Goal: Task Accomplishment & Management: Manage account settings

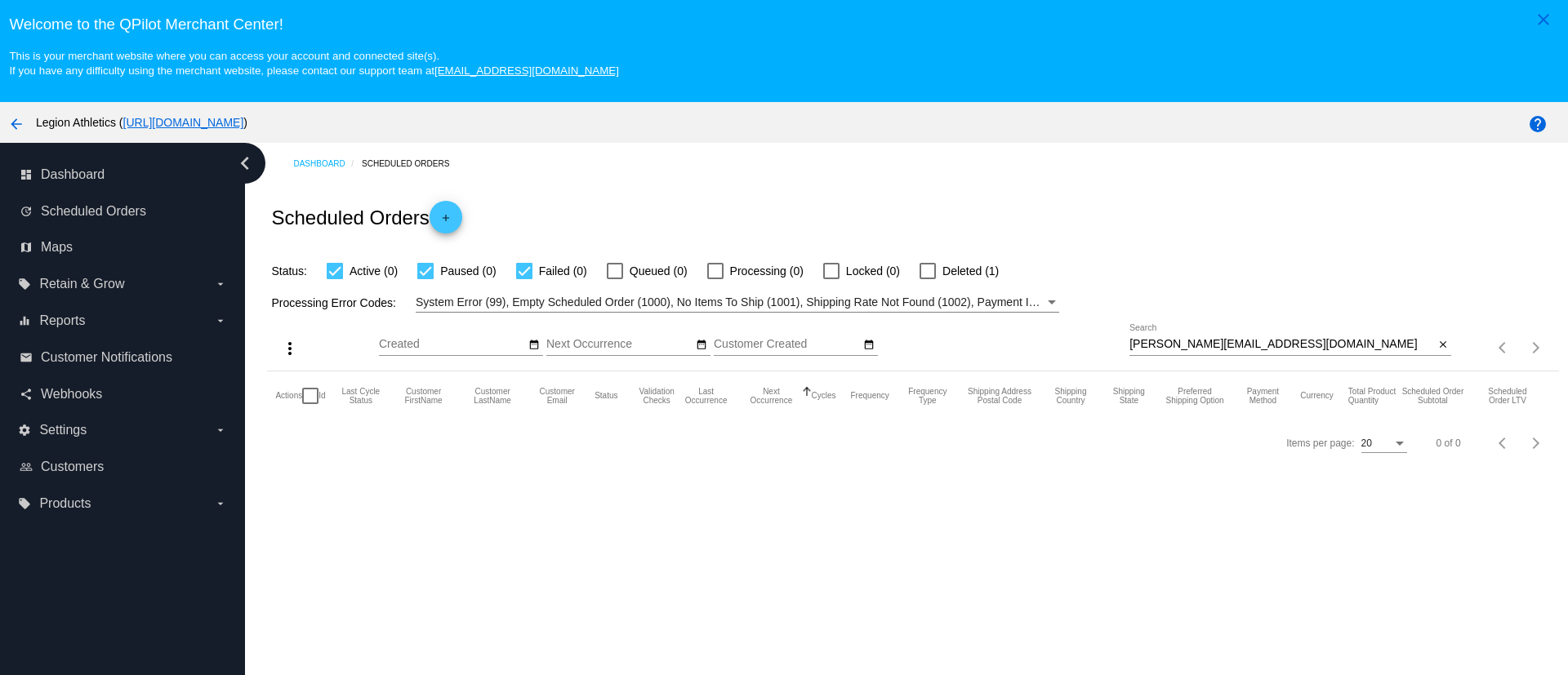
click at [1177, 339] on input "valerie.a.mason8@gmail.com" at bounding box center [1282, 344] width 304 height 13
paste input "scrapes_edgy2z@icloud"
click at [1213, 347] on input "[EMAIL_ADDRESS][DOMAIN_NAME]" at bounding box center [1282, 344] width 304 height 13
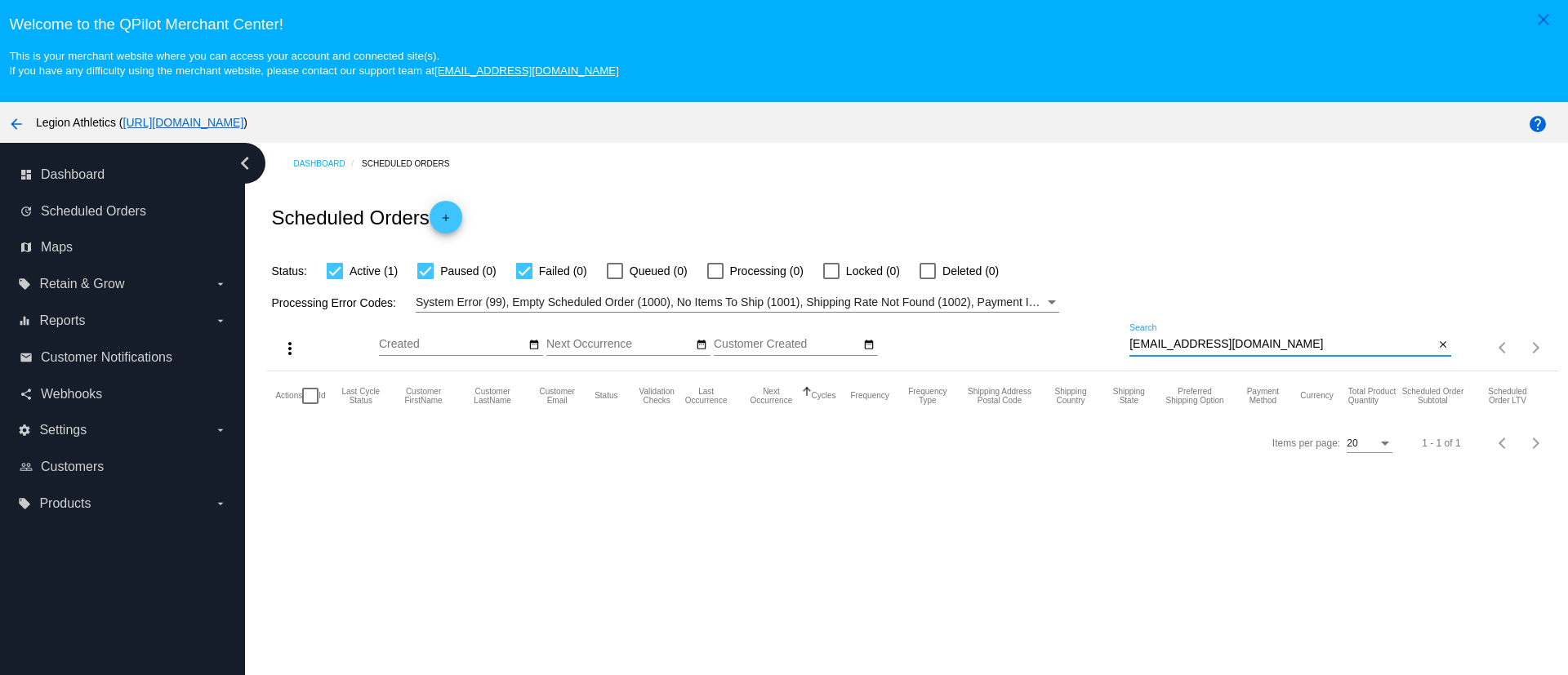
click at [1213, 347] on input "[EMAIL_ADDRESS][DOMAIN_NAME]" at bounding box center [1282, 344] width 304 height 13
paste input "213735176825"
click at [1199, 338] on input "213735176825" at bounding box center [1282, 344] width 304 height 13
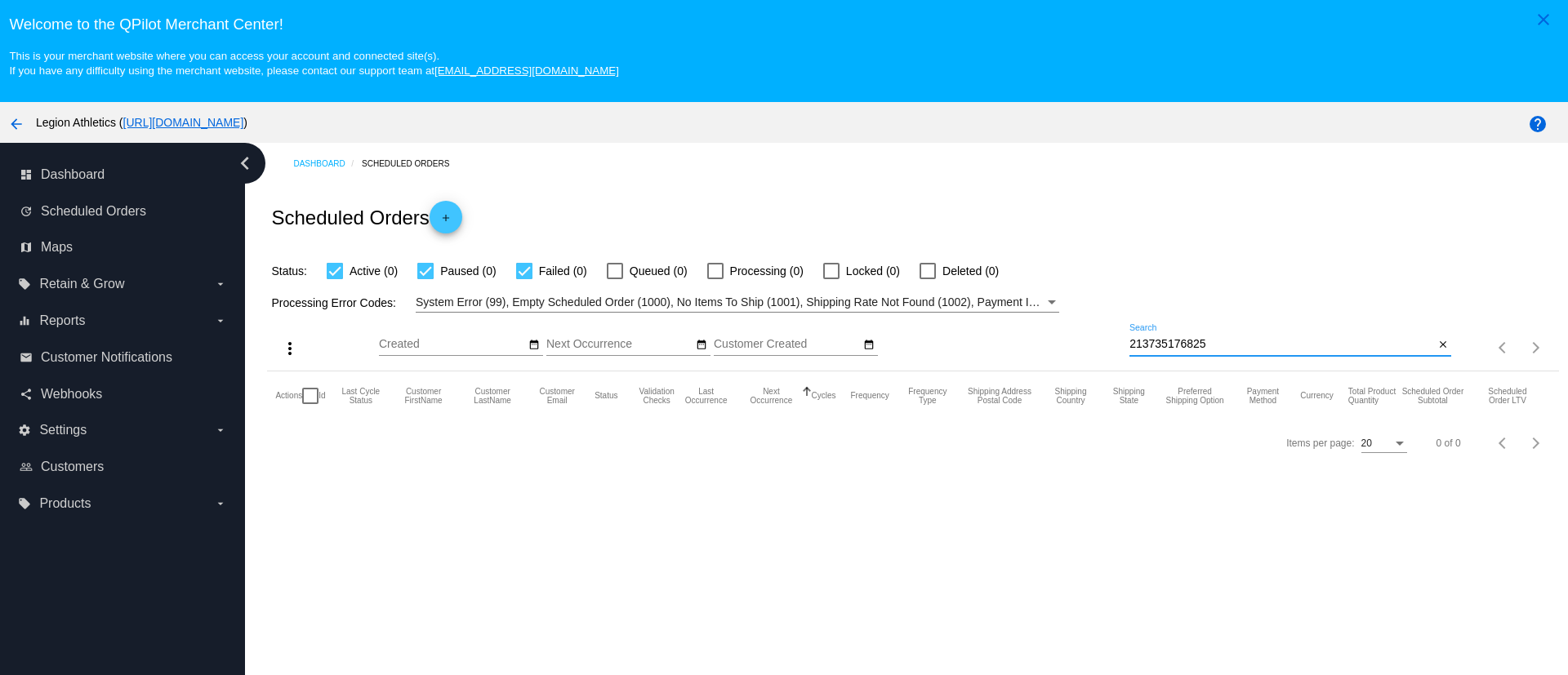
click at [1199, 338] on input "213735176825" at bounding box center [1282, 344] width 304 height 13
paste input "[EMAIL_ADDRESS][DOMAIN_NAME]"
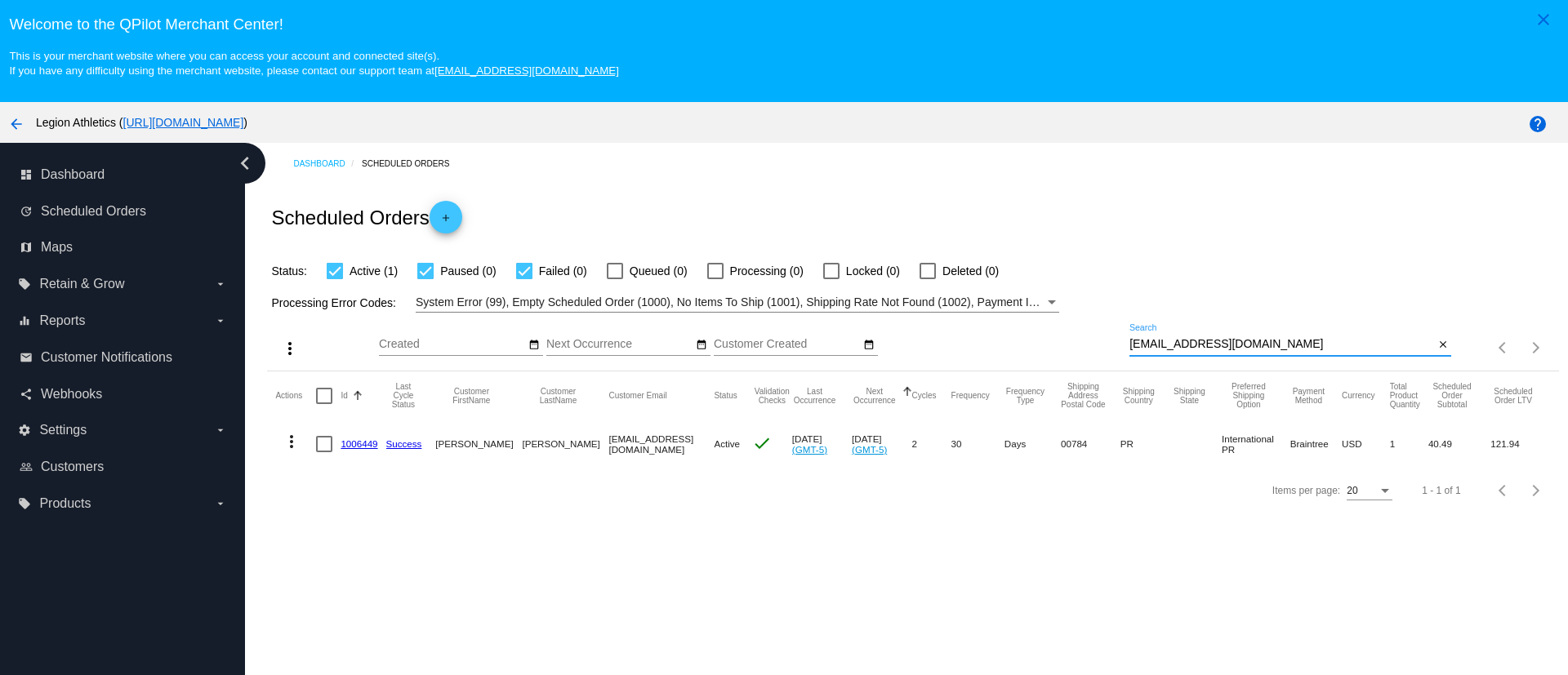
type input "[EMAIL_ADDRESS][DOMAIN_NAME]"
click at [363, 447] on link "1006449" at bounding box center [358, 443] width 37 height 10
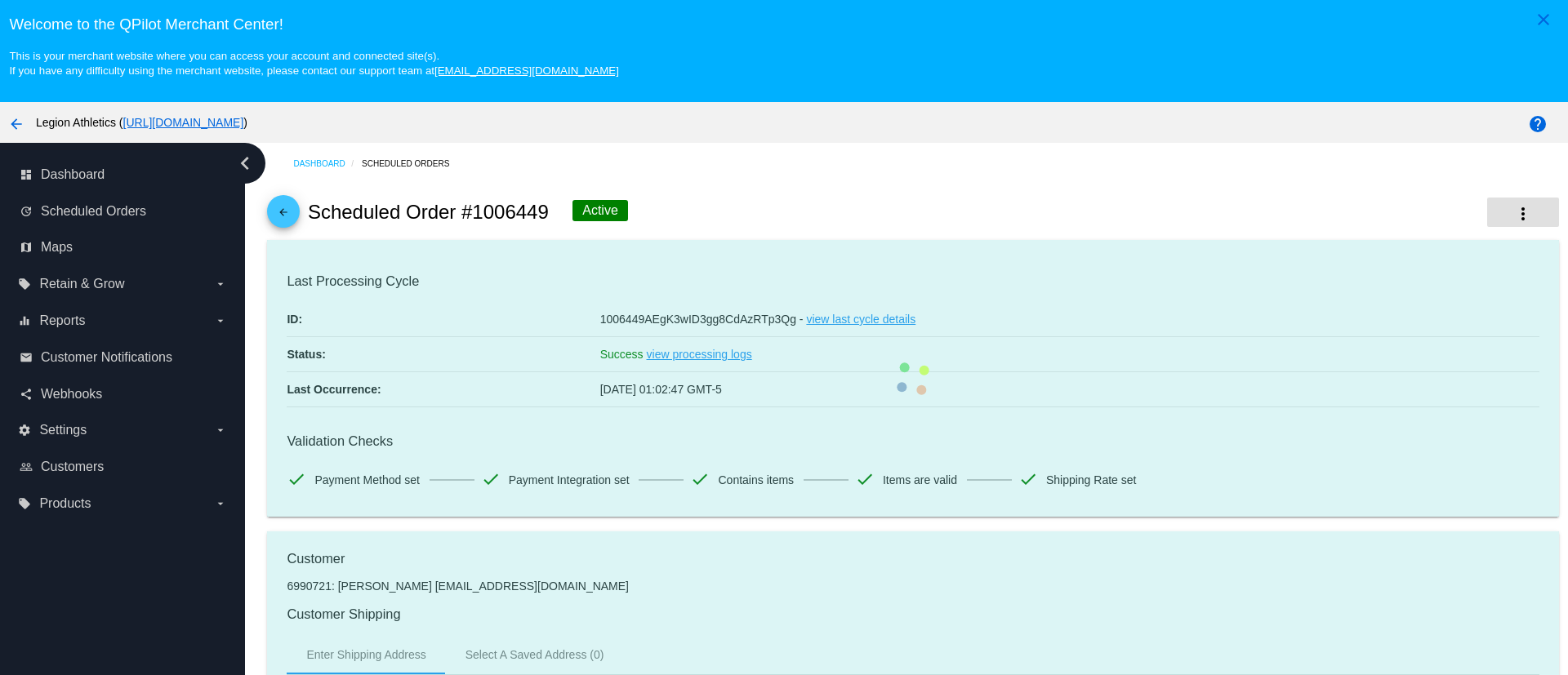
click at [1502, 211] on button "more_vert" at bounding box center [1523, 212] width 72 height 29
click at [1335, 379] on mat-card "Last Processing Cycle ID: 1006449AEgK3wID3gg8CdAzRTp3Qg - view last cycle detai…" at bounding box center [912, 378] width 1291 height 277
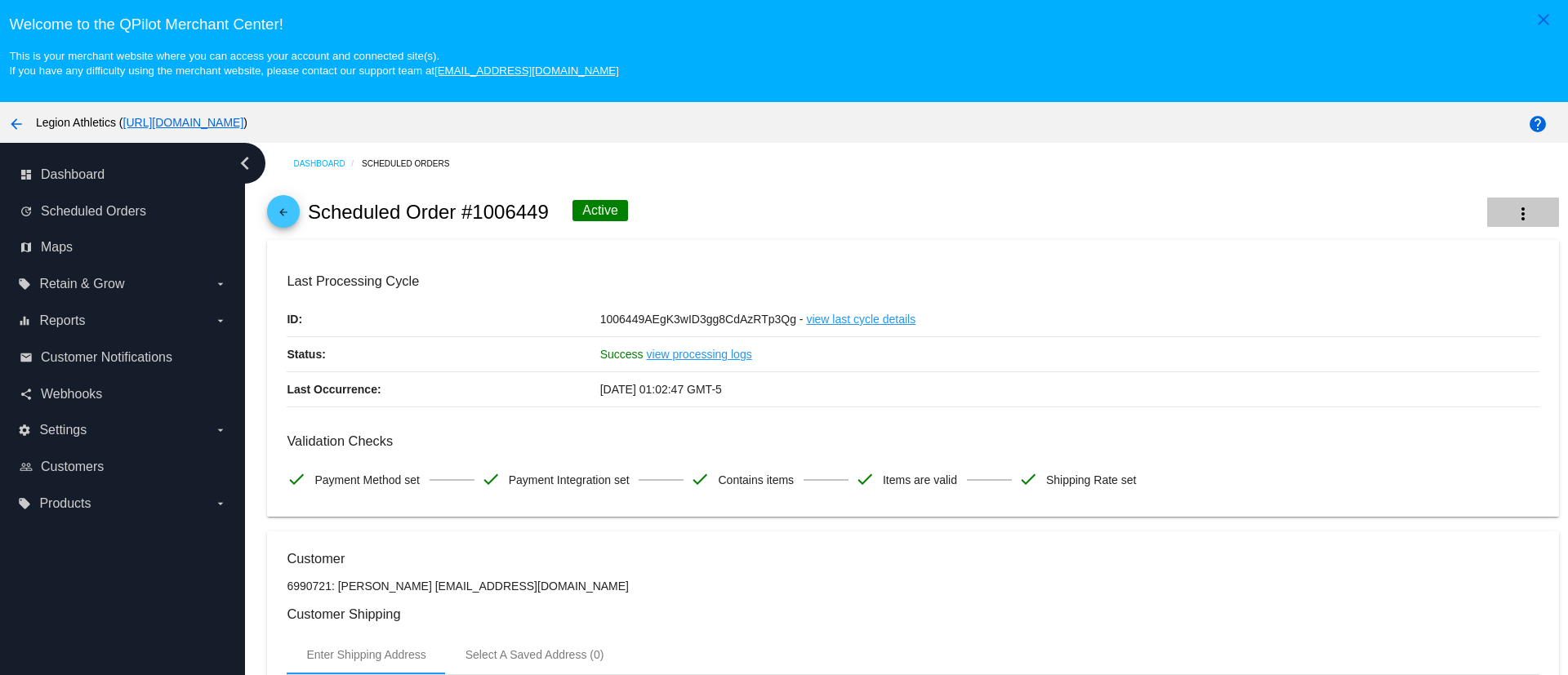
click at [1499, 214] on button "more_vert" at bounding box center [1523, 212] width 72 height 29
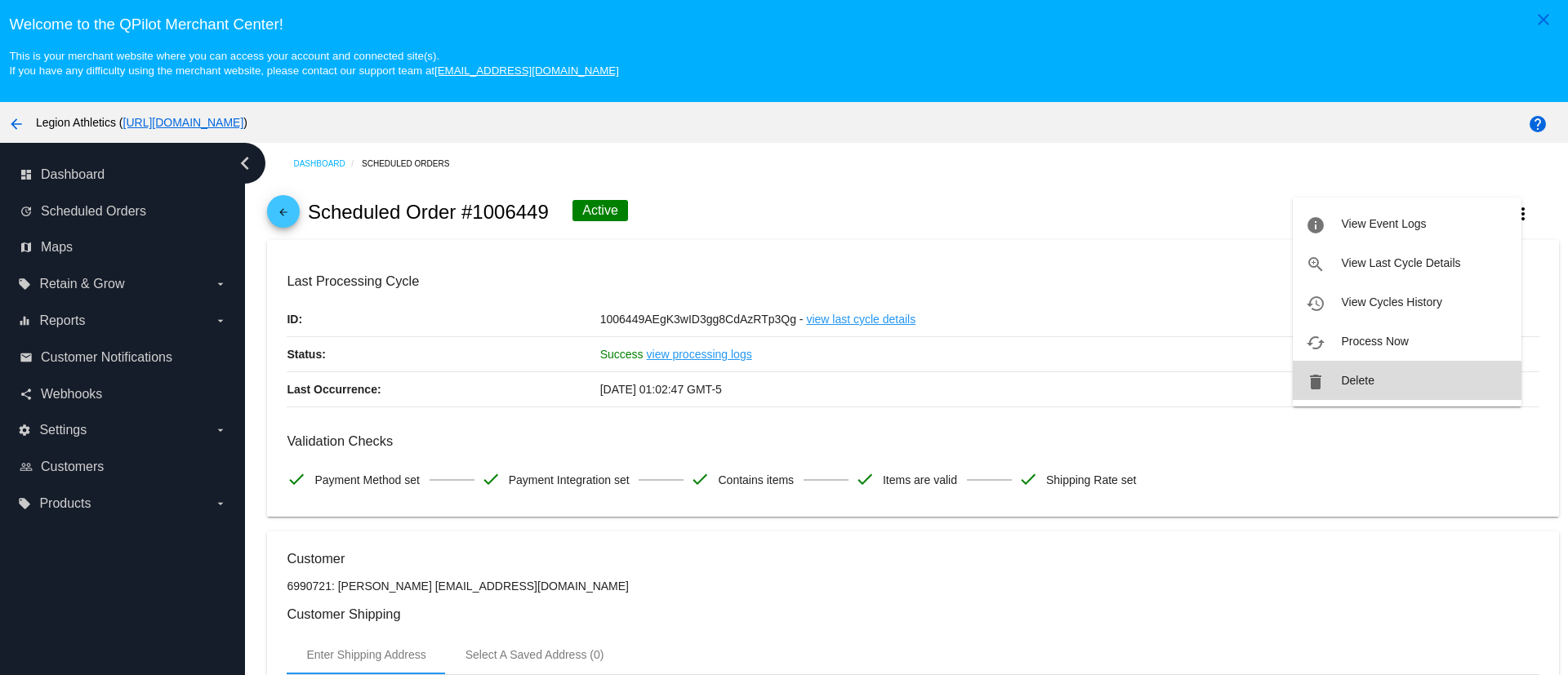
click at [1376, 385] on button "delete Delete" at bounding box center [1407, 380] width 229 height 39
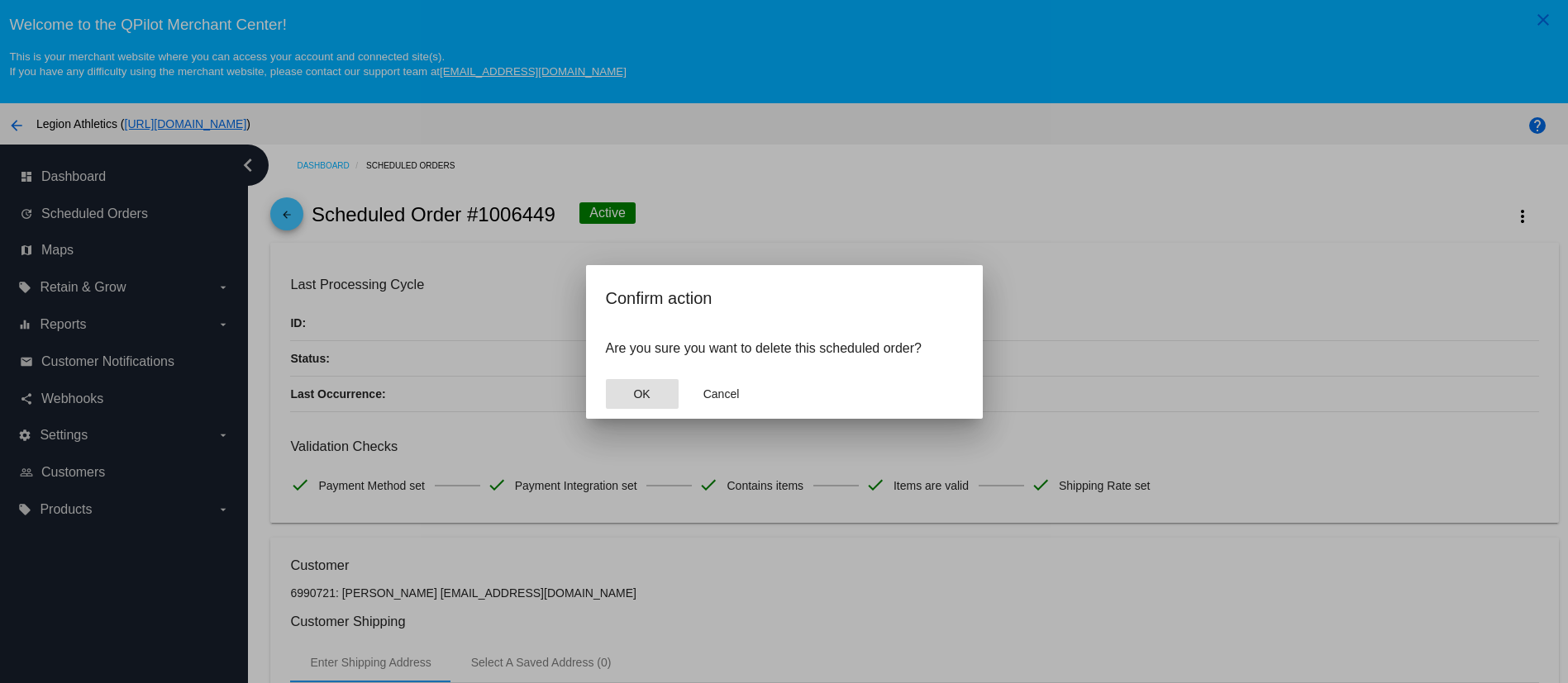
click at [633, 392] on button "OK" at bounding box center [642, 394] width 72 height 29
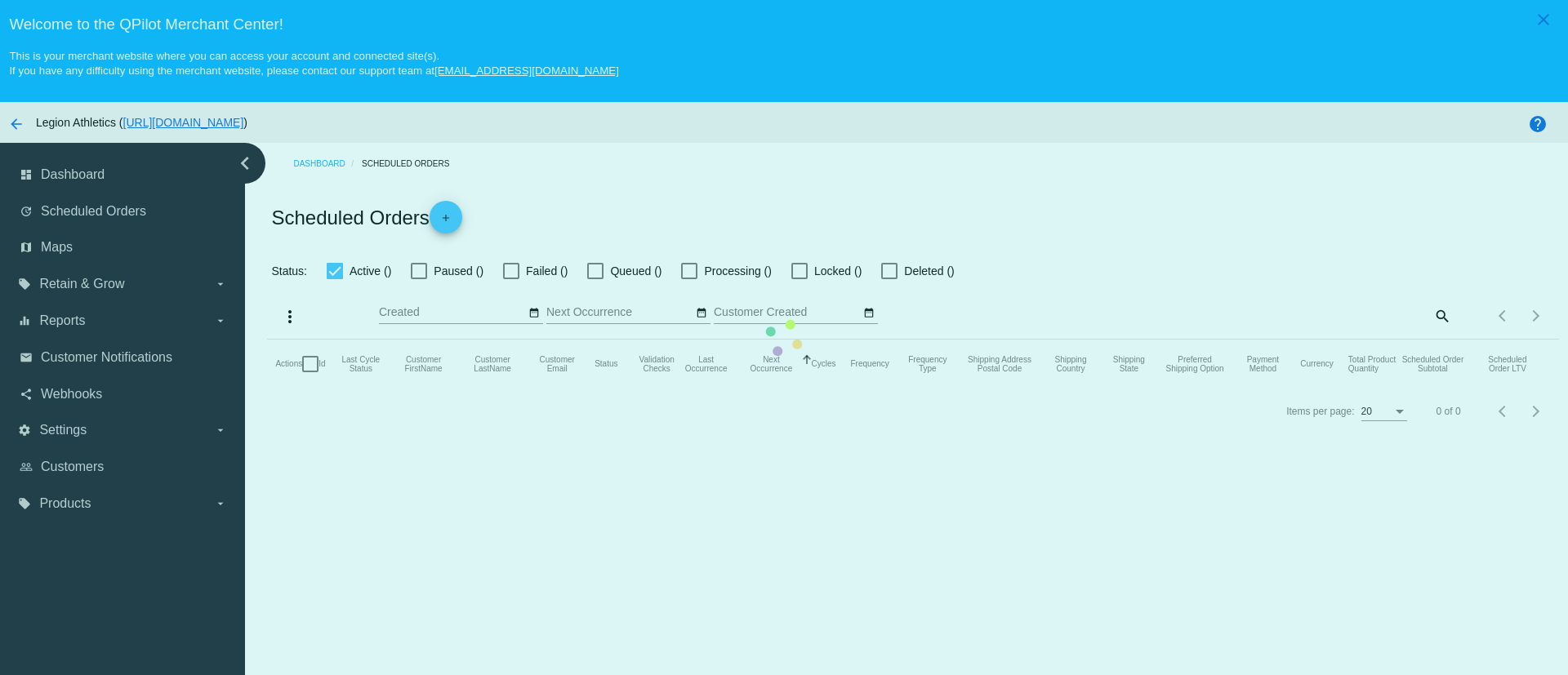
checkbox input "true"
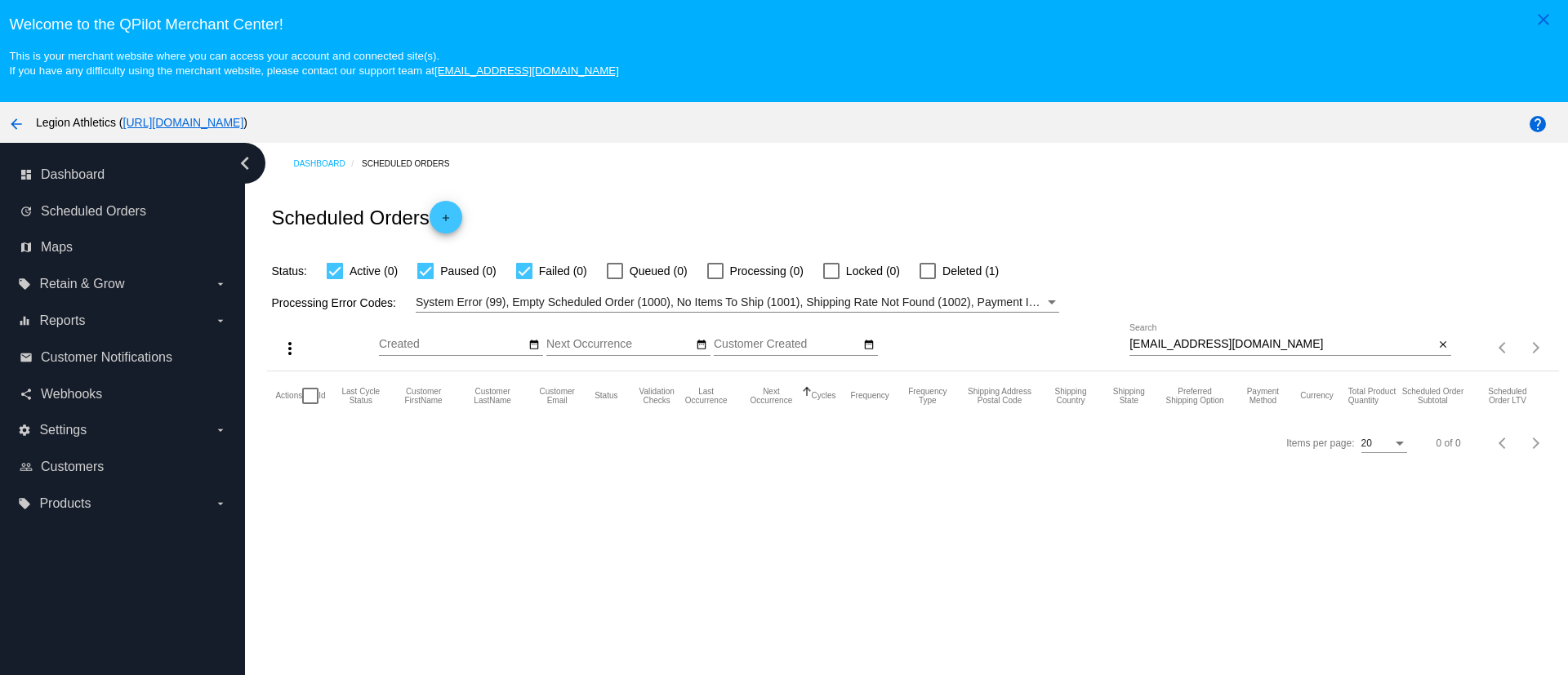
click at [1233, 337] on div "[EMAIL_ADDRESS][DOMAIN_NAME] Search" at bounding box center [1282, 339] width 304 height 32
click at [1238, 343] on input "[EMAIL_ADDRESS][DOMAIN_NAME]" at bounding box center [1282, 344] width 304 height 13
click at [1178, 340] on input "[EMAIL_ADDRESS][DOMAIN_NAME]" at bounding box center [1282, 344] width 304 height 13
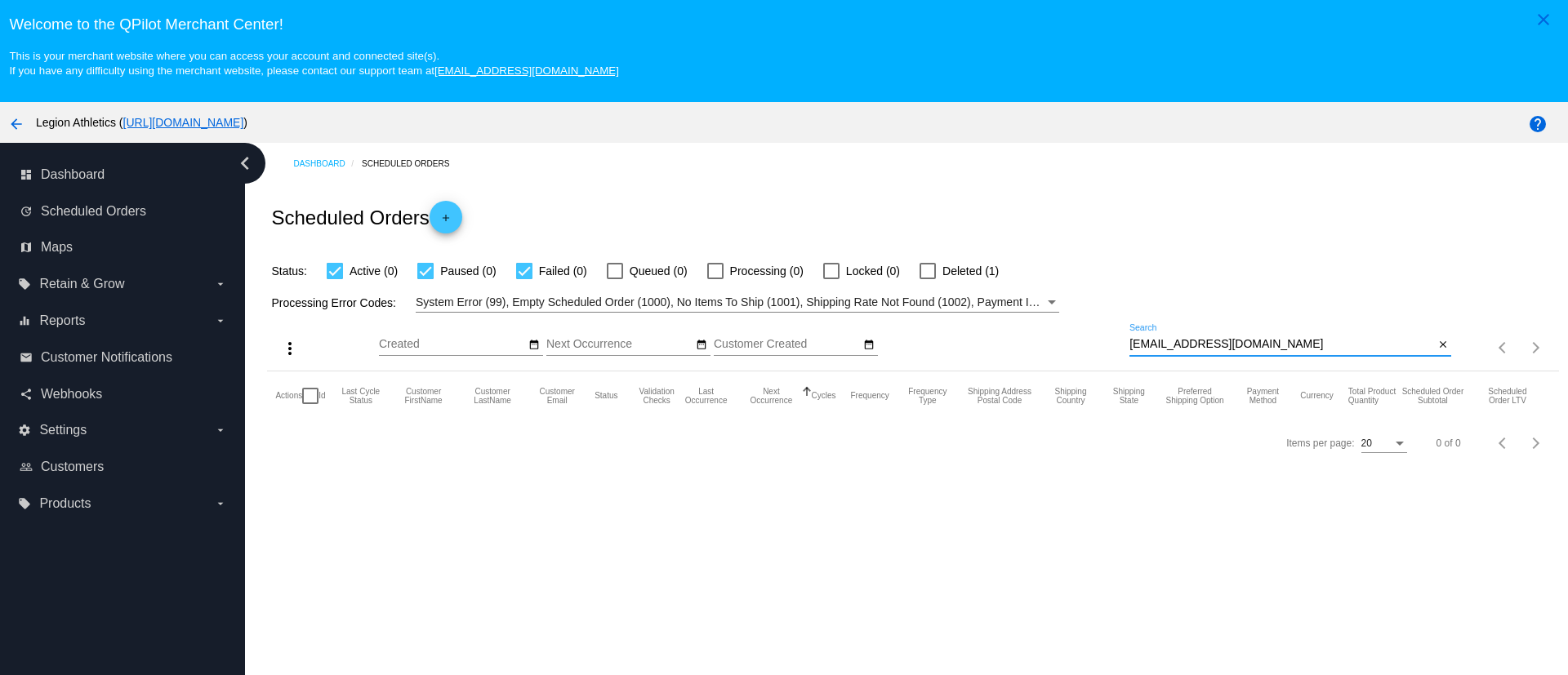
click at [1178, 340] on input "[EMAIL_ADDRESS][DOMAIN_NAME]" at bounding box center [1282, 344] width 304 height 13
paste input "mlein34@gmail"
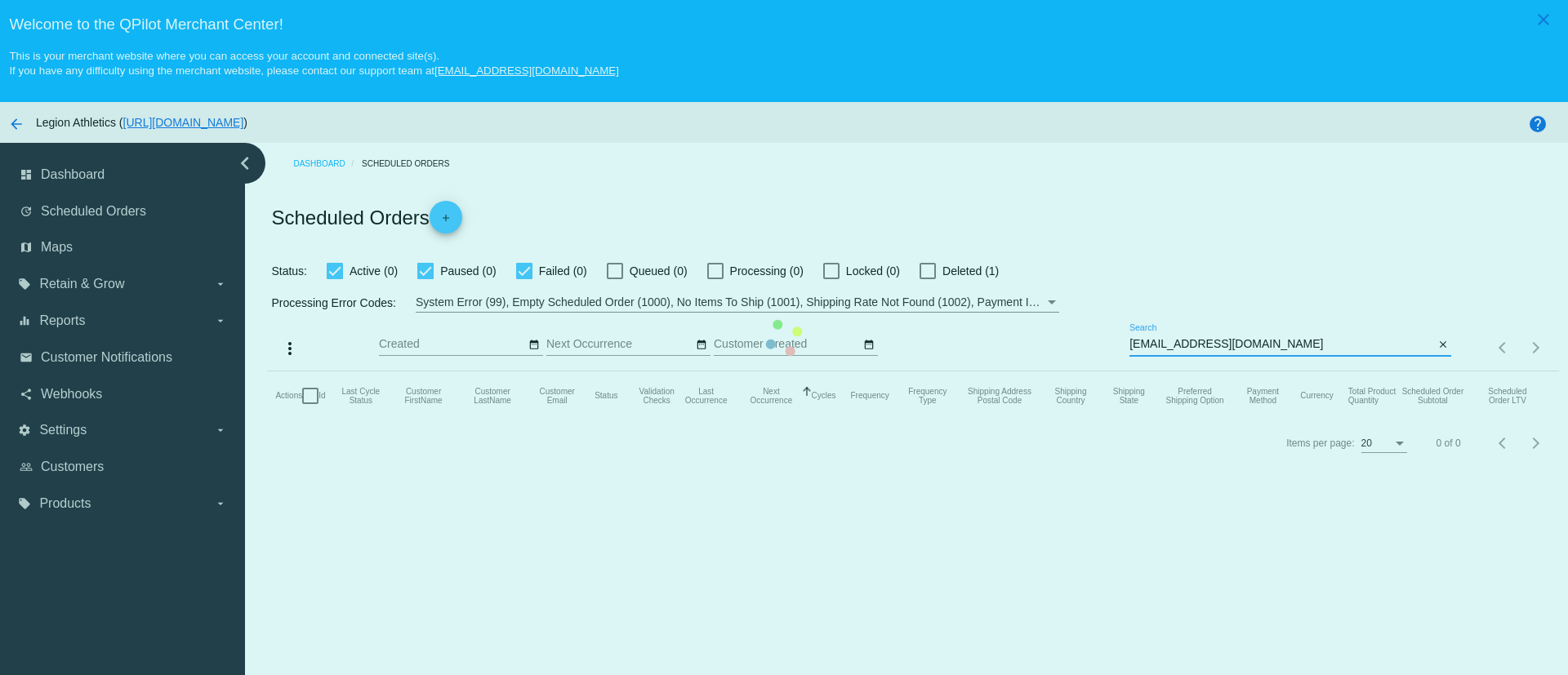
type input "mlein34@gmail.com"
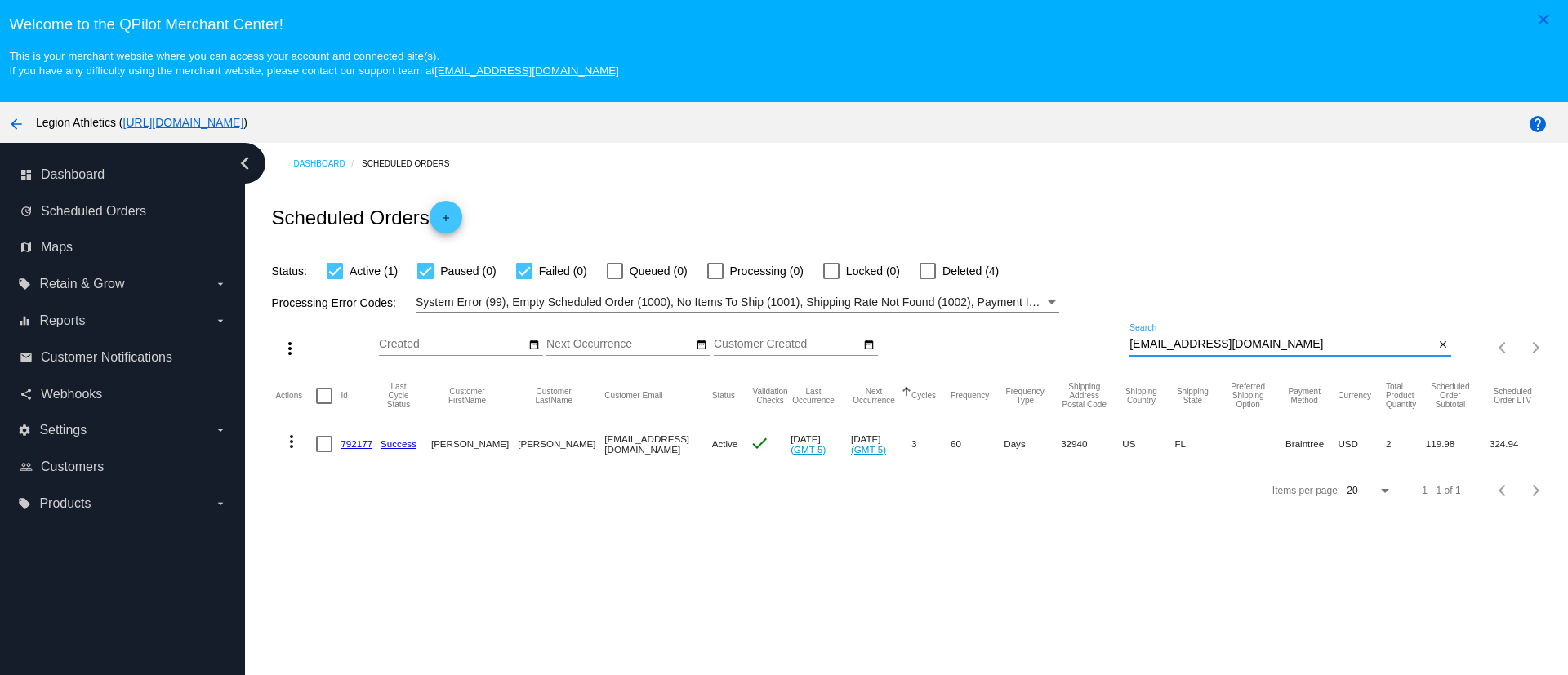
click at [357, 442] on link "792177" at bounding box center [356, 443] width 32 height 10
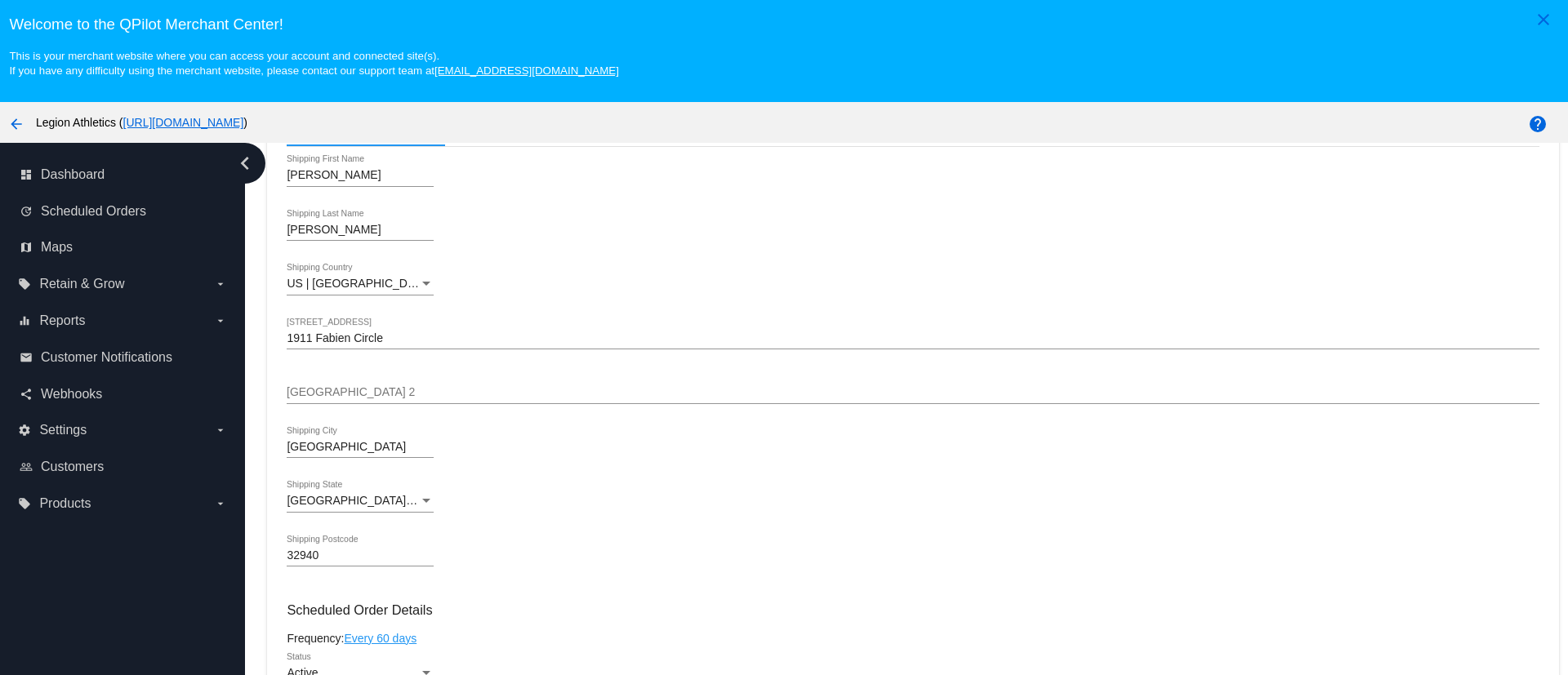
scroll to position [490, 0]
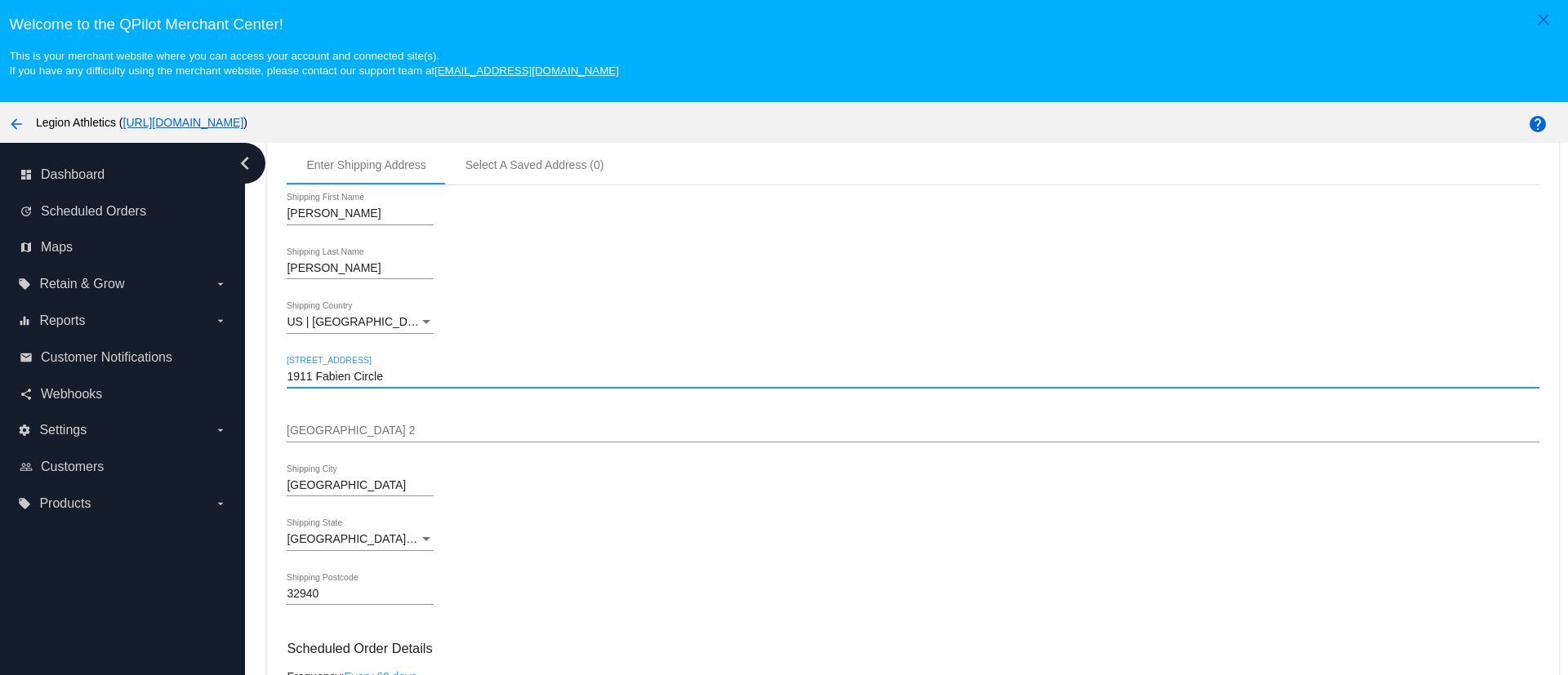
drag, startPoint x: 424, startPoint y: 371, endPoint x: 246, endPoint y: 375, distance: 178.0
click at [246, 375] on div "Dashboard Scheduled Orders arrow_back Scheduled Order #792177 Active more_vert …" at bounding box center [906, 440] width 1323 height 593
paste input "Matthew Leinhauser, 1100 Hillcroft Way, Telford, PA 18969"
drag, startPoint x: 394, startPoint y: 374, endPoint x: 628, endPoint y: 372, distance: 234.0
click at [628, 372] on input "Matthew Leinhauser, 1100 Hillcroft Way, Telford, PA 18969" at bounding box center [912, 377] width 1252 height 13
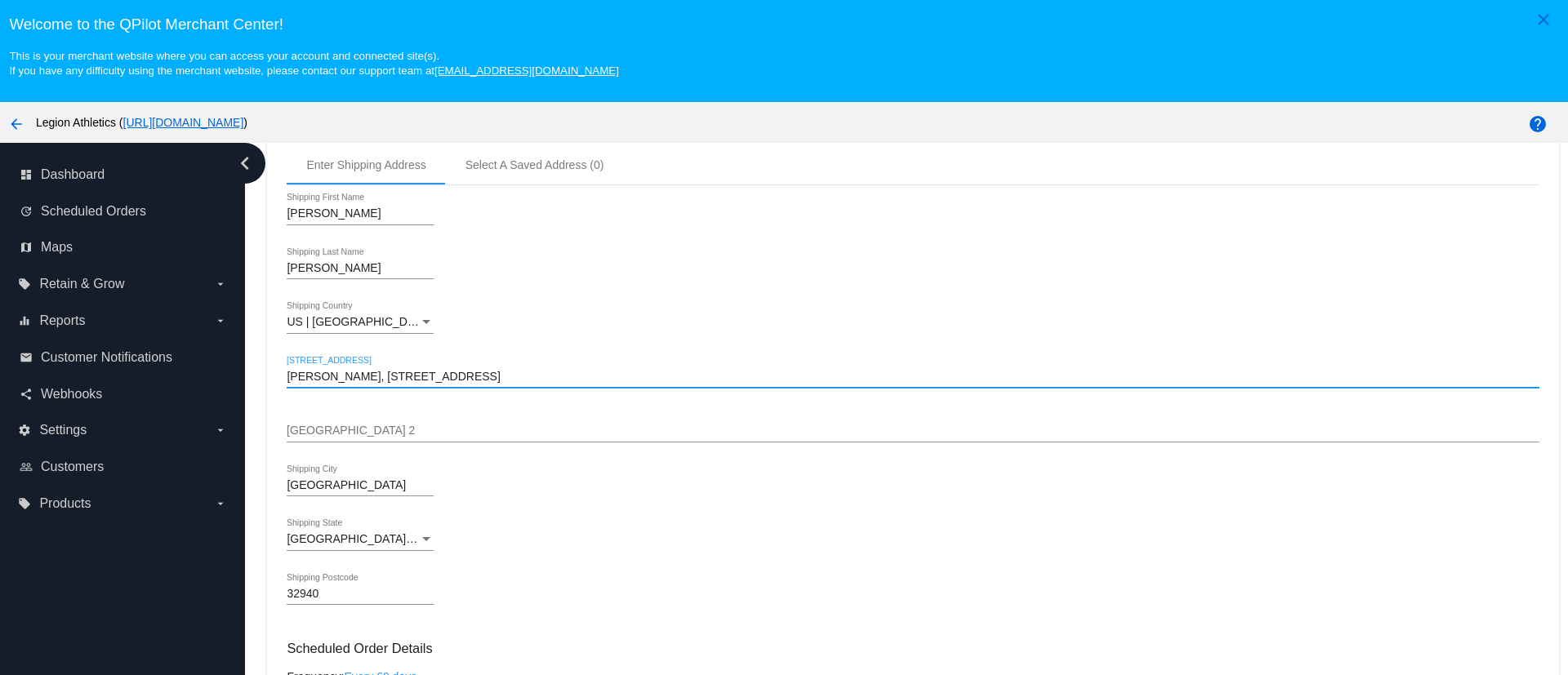
click at [350, 376] on input "Matthew Leinhauser, 1100 Hillcroft Way, Telford, PA 18969" at bounding box center [912, 377] width 1252 height 13
click at [400, 372] on input "Matthew Leinhauser, 1100 Hillcroft Way, Telford, PA 18969" at bounding box center [912, 377] width 1252 height 13
click at [395, 373] on input "Matthew Leinhauser, 1100 Hillcroft Way, Telford, PA 18969" at bounding box center [912, 377] width 1252 height 13
drag, startPoint x: 386, startPoint y: 375, endPoint x: 588, endPoint y: 362, distance: 202.4
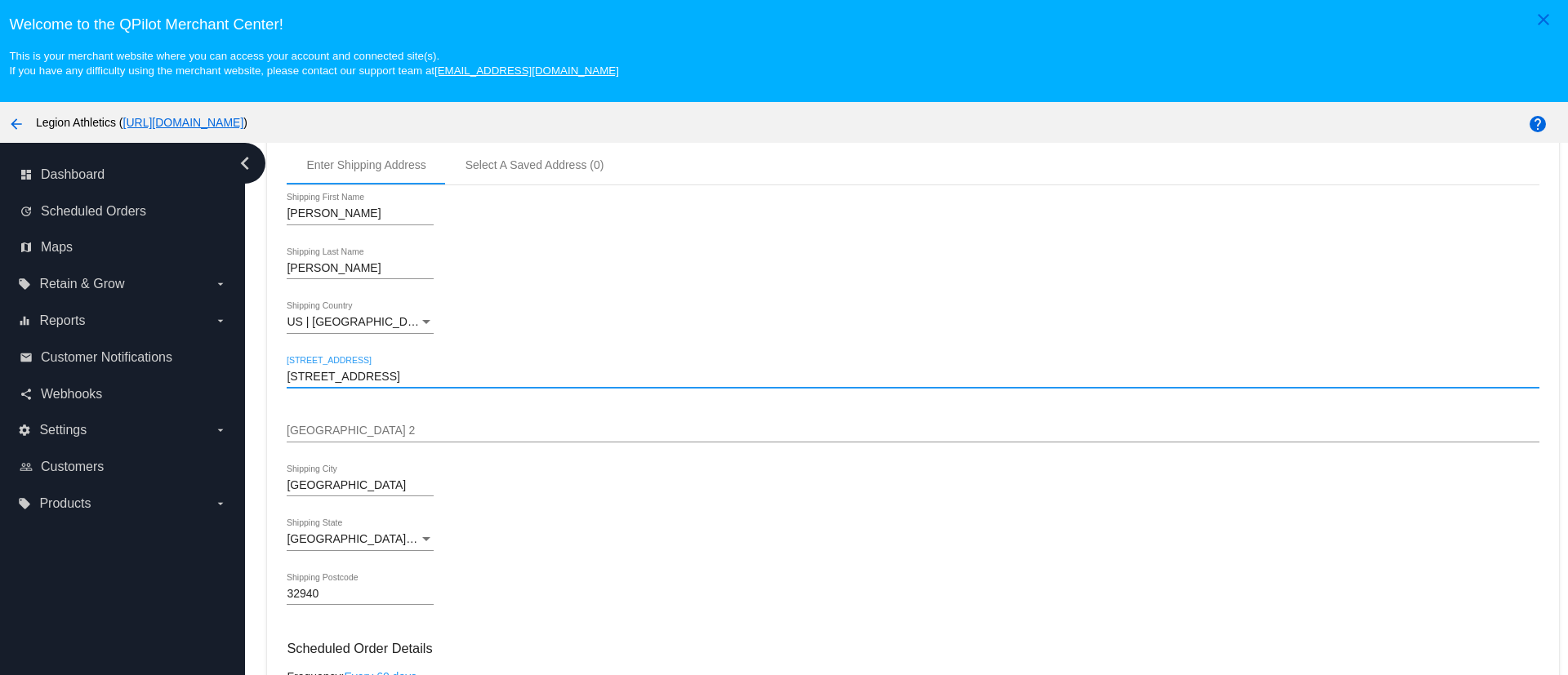
click at [588, 362] on div "1100 Hillcroft Way, Telford, PA 18969 Shipping Street 1" at bounding box center [912, 372] width 1252 height 32
type input "1100 Hillcroft Way,"
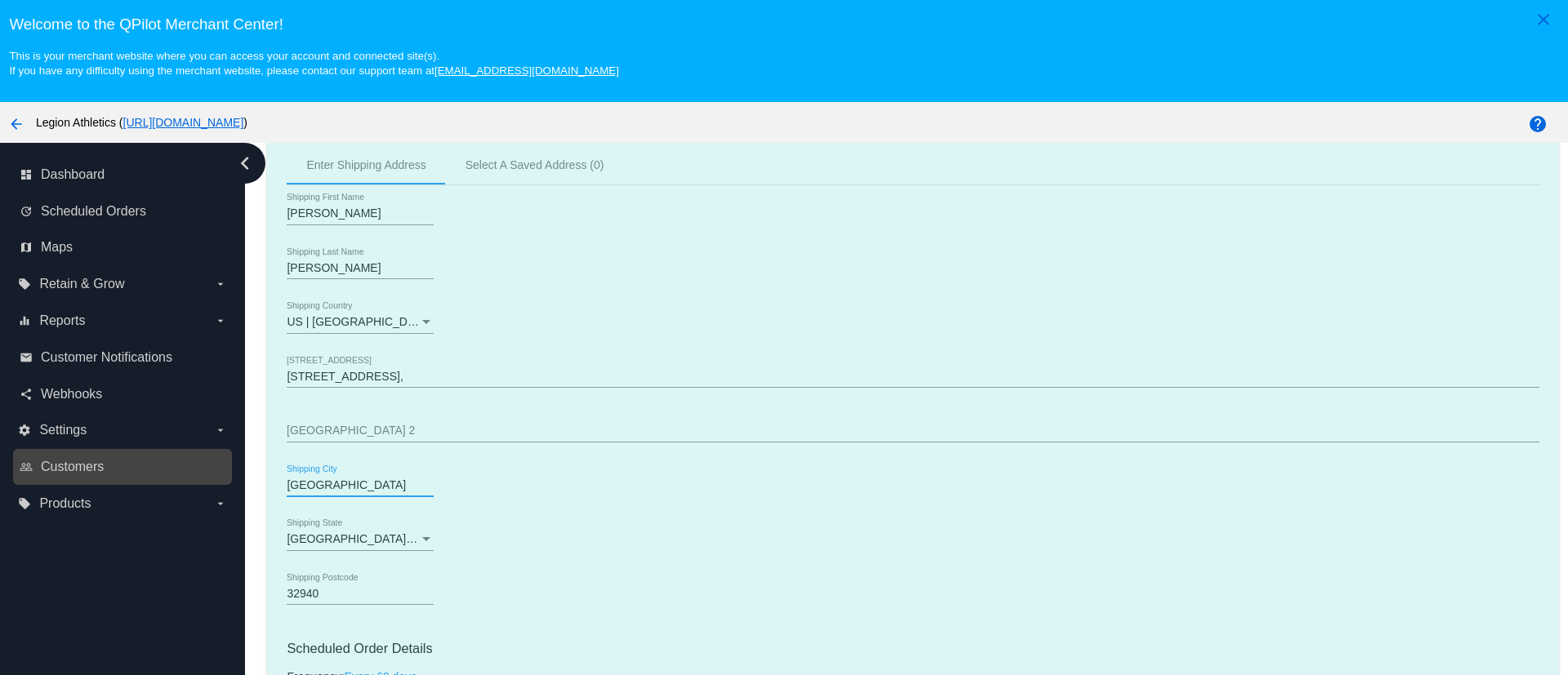
paste input "Telford, PA 18969"
drag, startPoint x: 369, startPoint y: 479, endPoint x: 202, endPoint y: 482, distance: 167.0
click at [202, 482] on div "dashboard Dashboard update Scheduled Orders map Maps local_offer Retain & Grow …" at bounding box center [784, 440] width 1568 height 593
drag, startPoint x: 338, startPoint y: 491, endPoint x: 409, endPoint y: 486, distance: 71.2
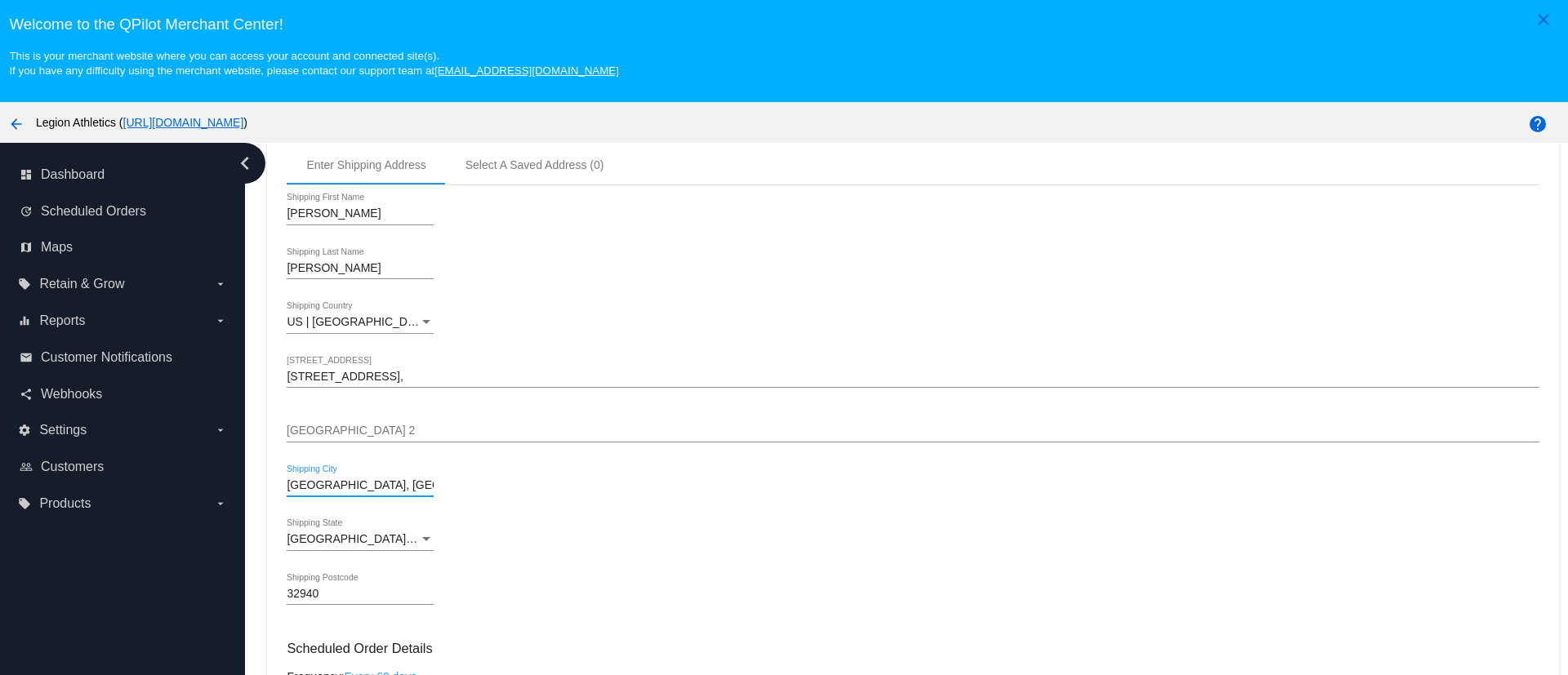
drag, startPoint x: 340, startPoint y: 484, endPoint x: 434, endPoint y: 485, distance: 94.0
click at [434, 485] on input "Telford, PA 18969" at bounding box center [360, 485] width 147 height 13
type input "Telford, PA"
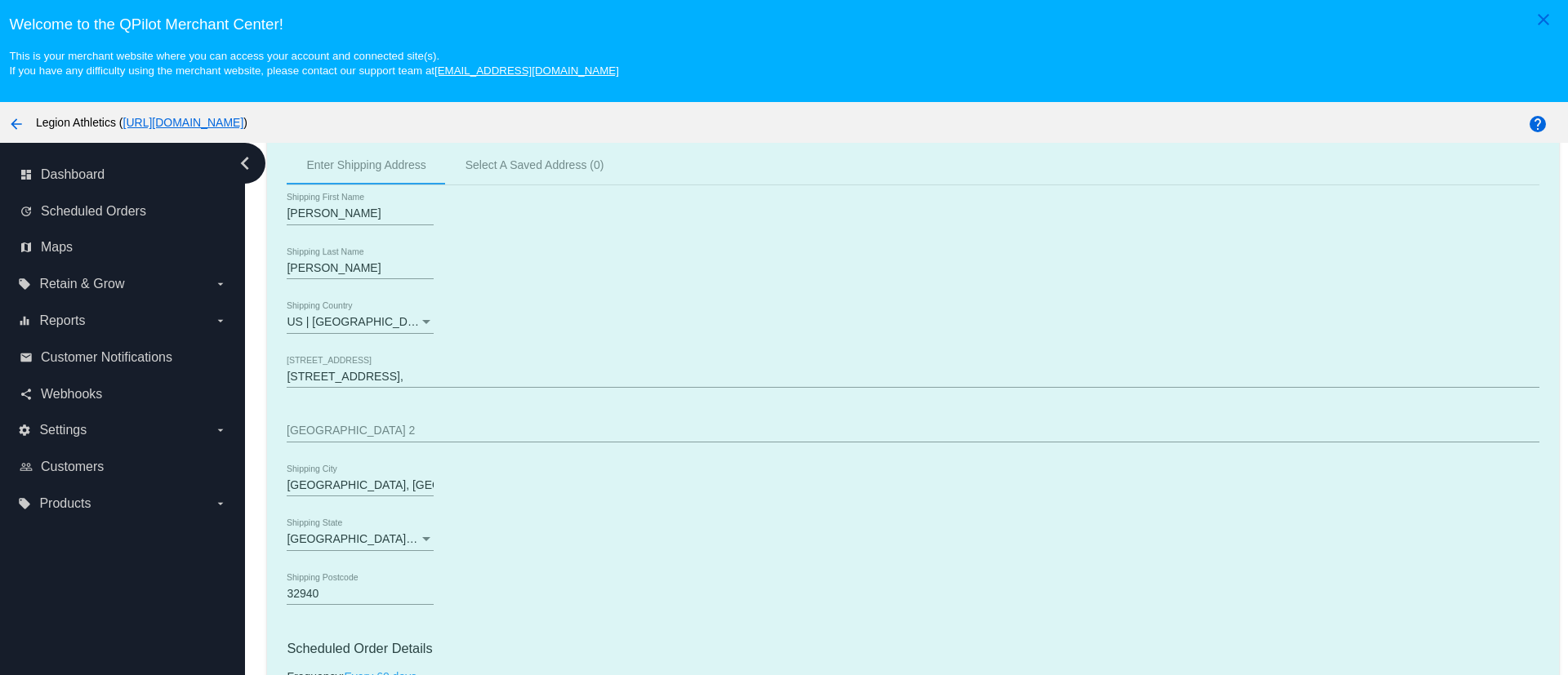
drag, startPoint x: 333, startPoint y: 586, endPoint x: 319, endPoint y: 588, distance: 14.1
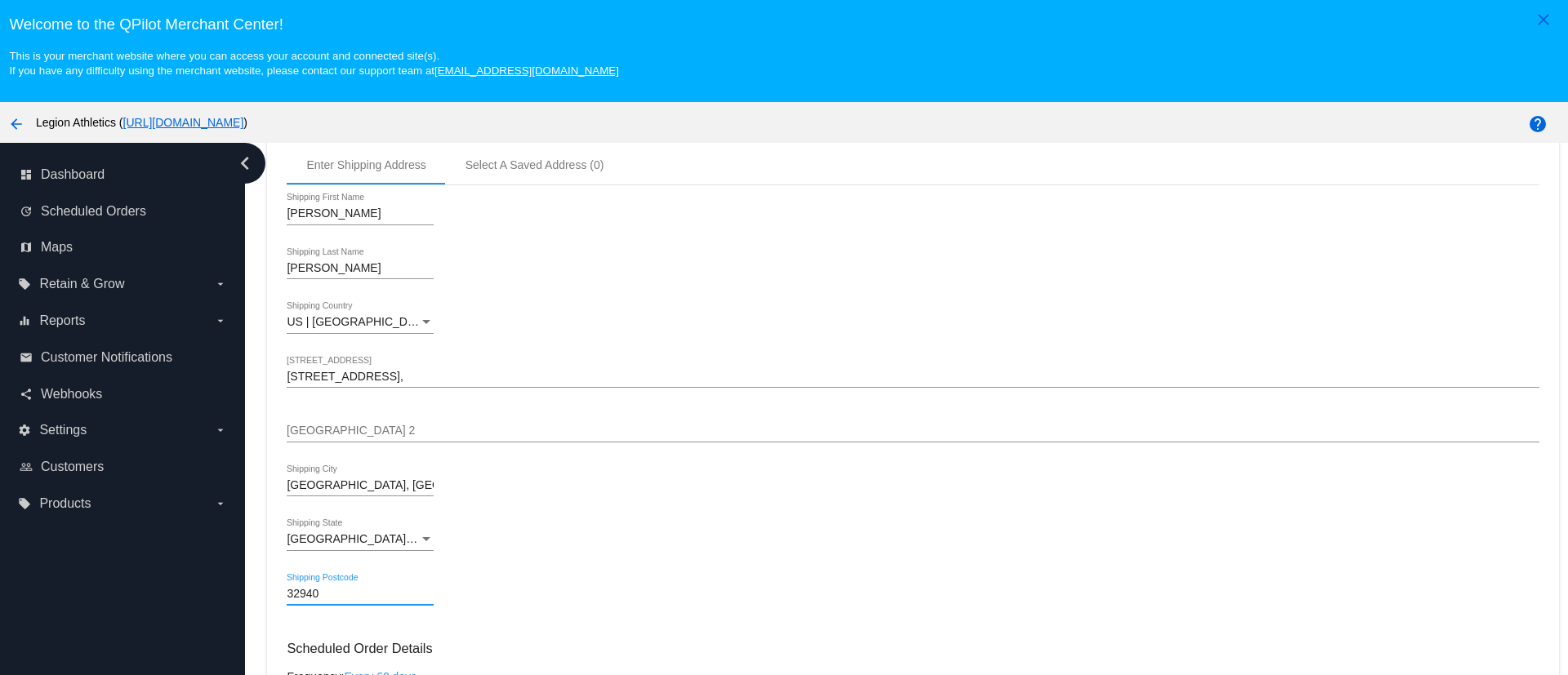
drag, startPoint x: 312, startPoint y: 591, endPoint x: 252, endPoint y: 591, distance: 60.0
click at [252, 591] on div "Dashboard Scheduled Orders arrow_back Scheduled Order #792177 Active more_vert …" at bounding box center [906, 440] width 1323 height 593
paste input "18969"
type input "18969"
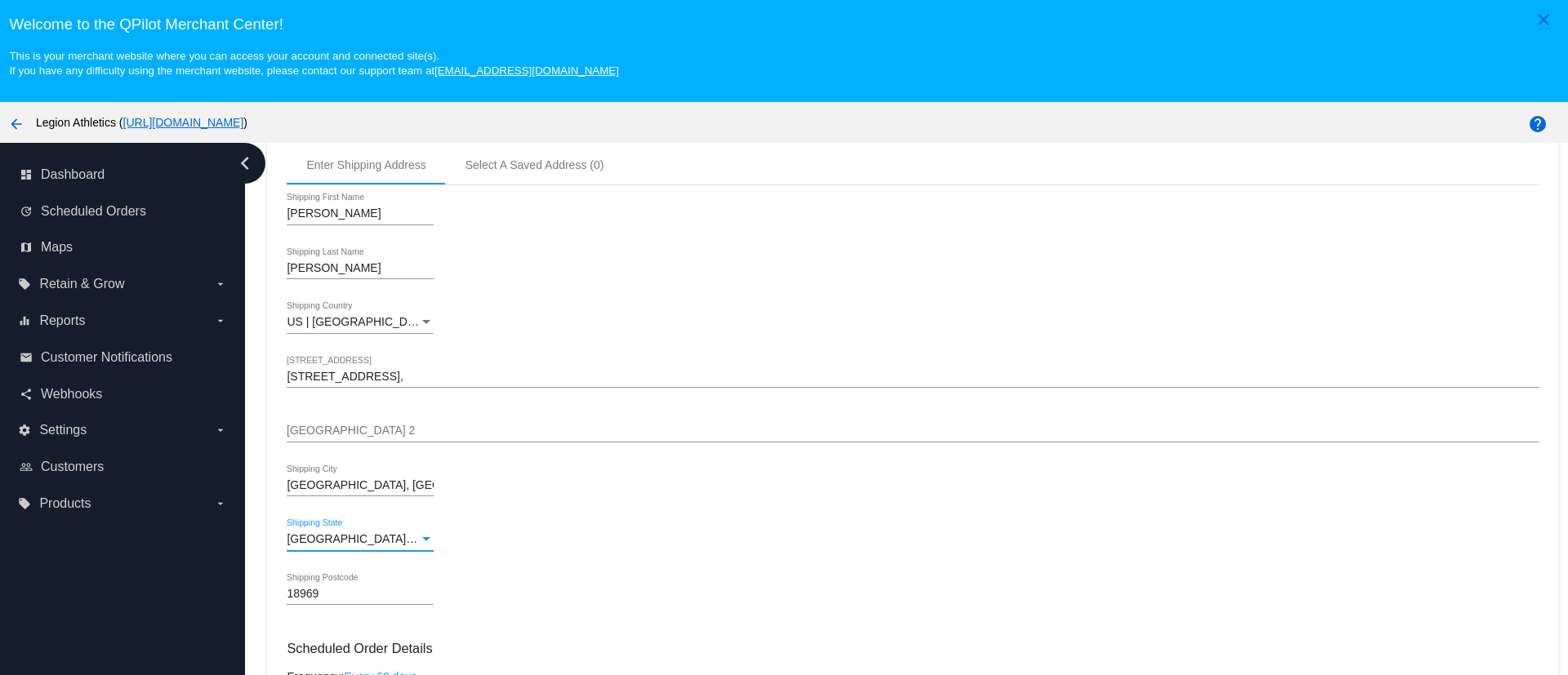
click at [409, 541] on div "FL | Florida" at bounding box center [352, 539] width 132 height 13
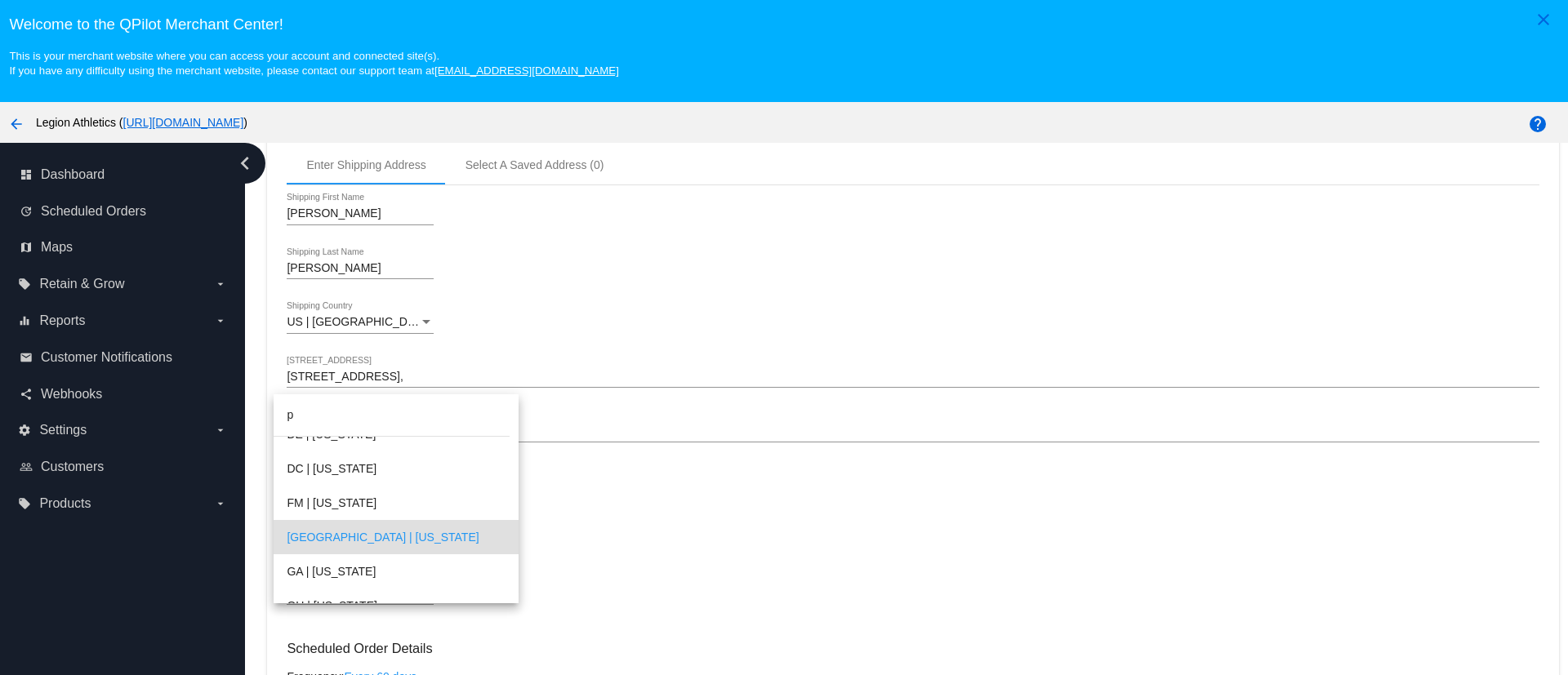
scroll to position [0, 0]
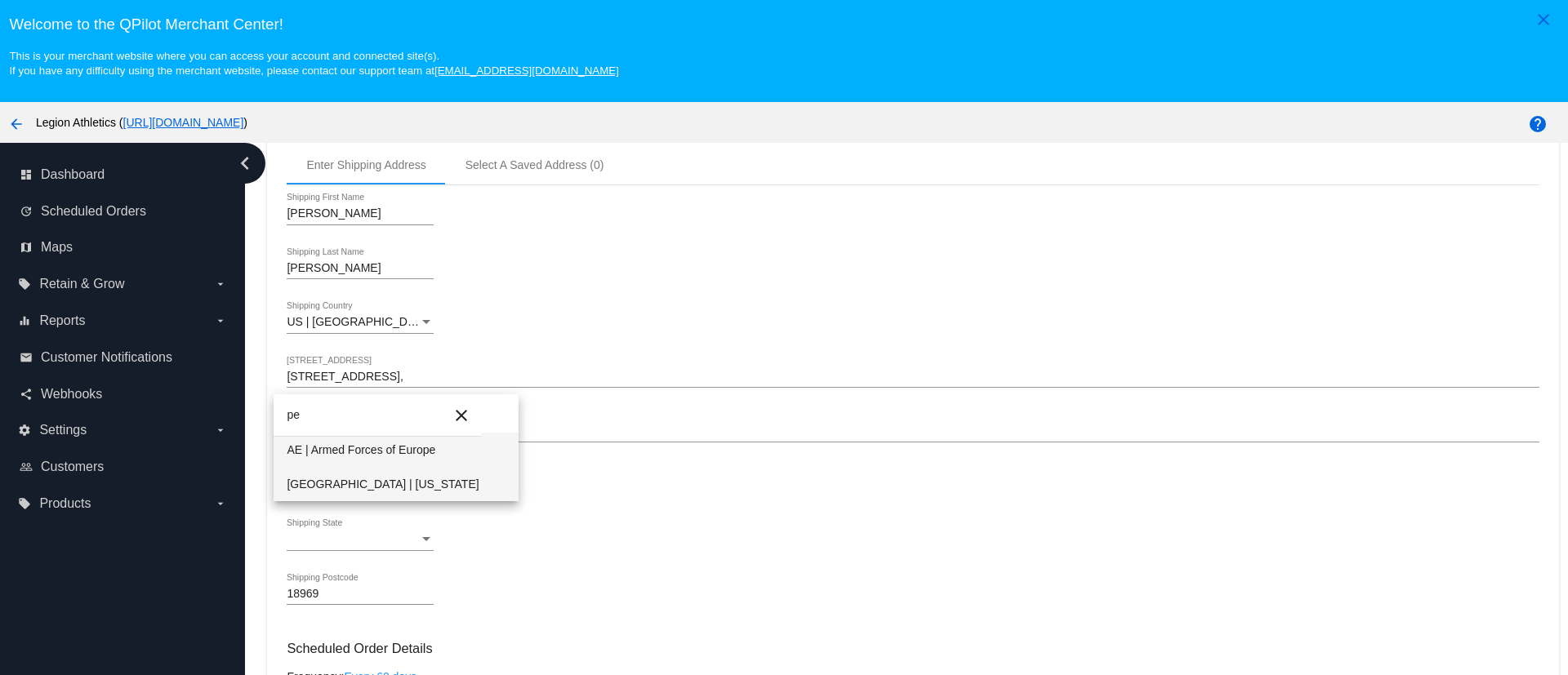
type input "pe"
click at [385, 486] on span "PA | Pennsylvania" at bounding box center [396, 484] width 218 height 34
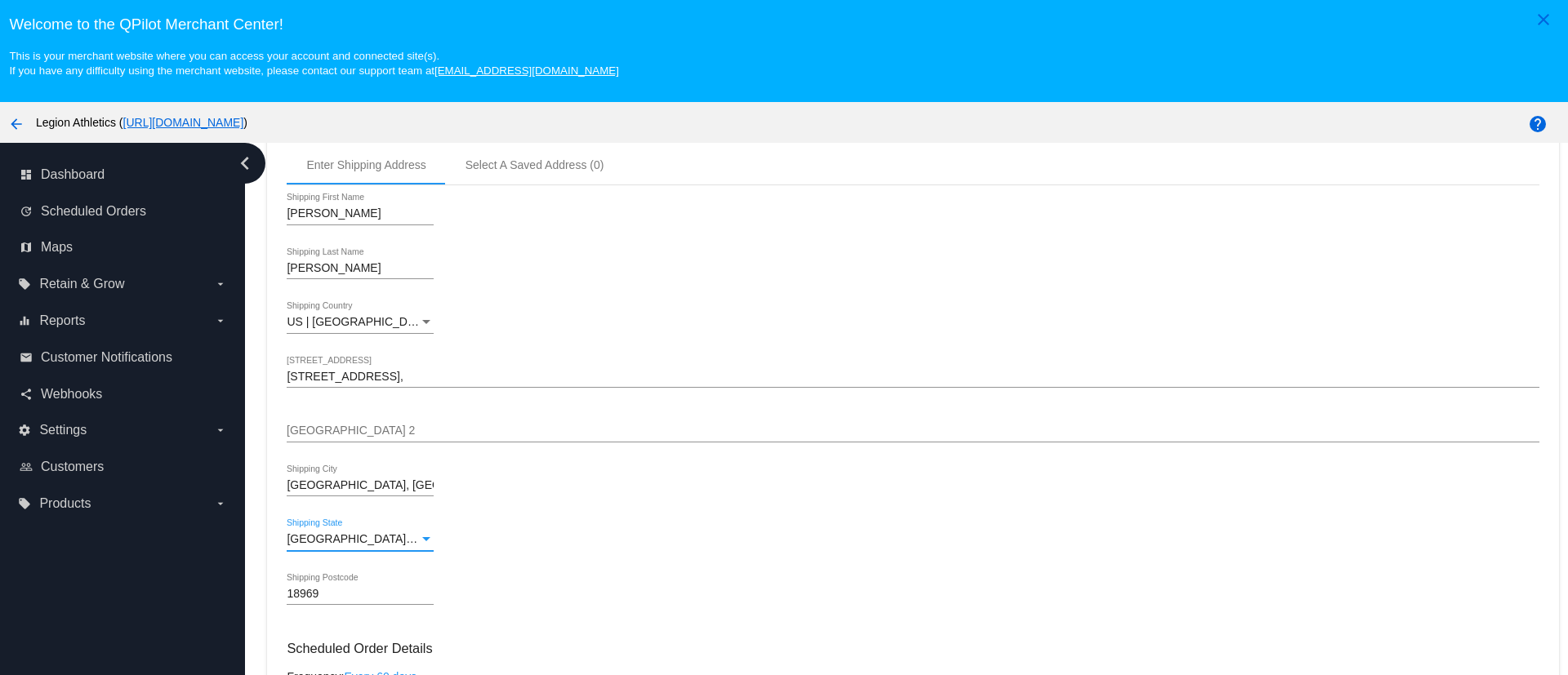
click at [398, 378] on input "1100 Hillcroft Way," at bounding box center [912, 377] width 1252 height 13
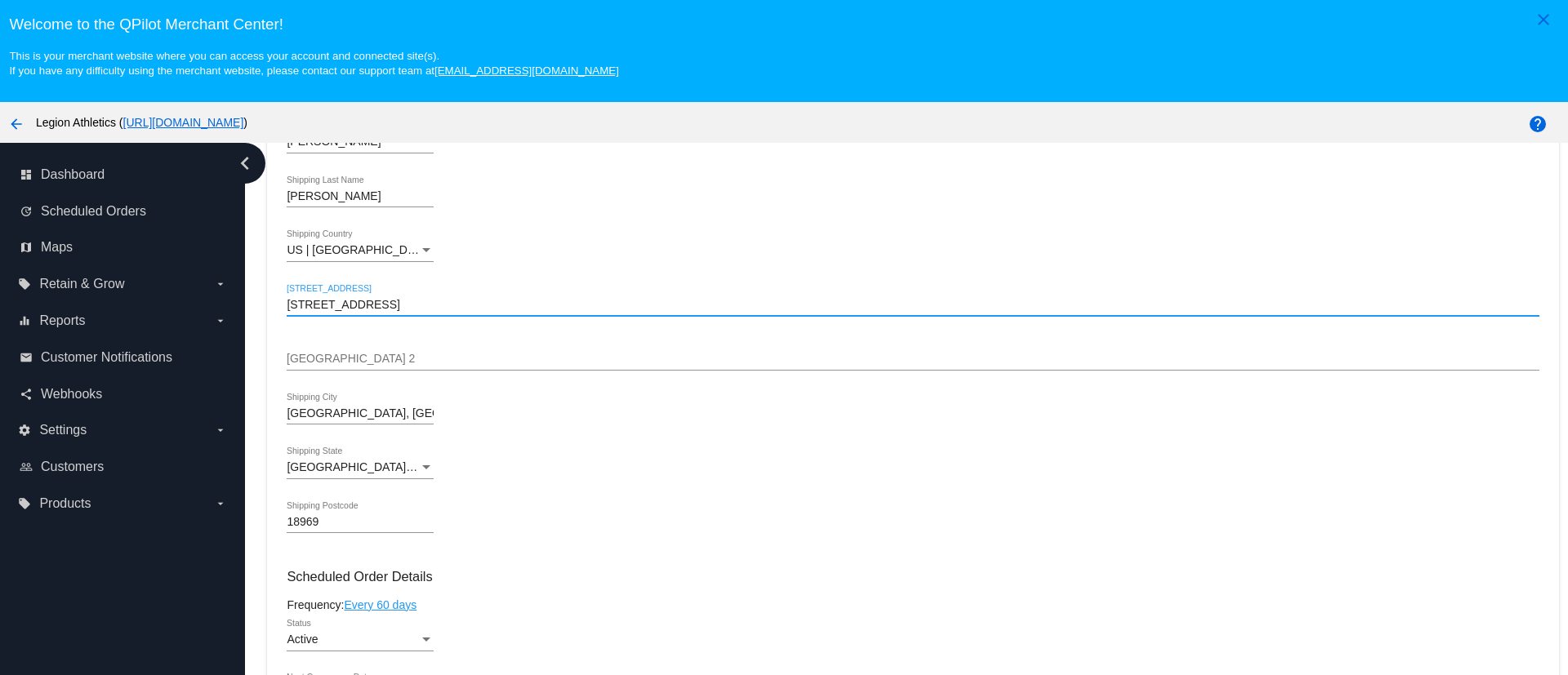
scroll to position [612, 0]
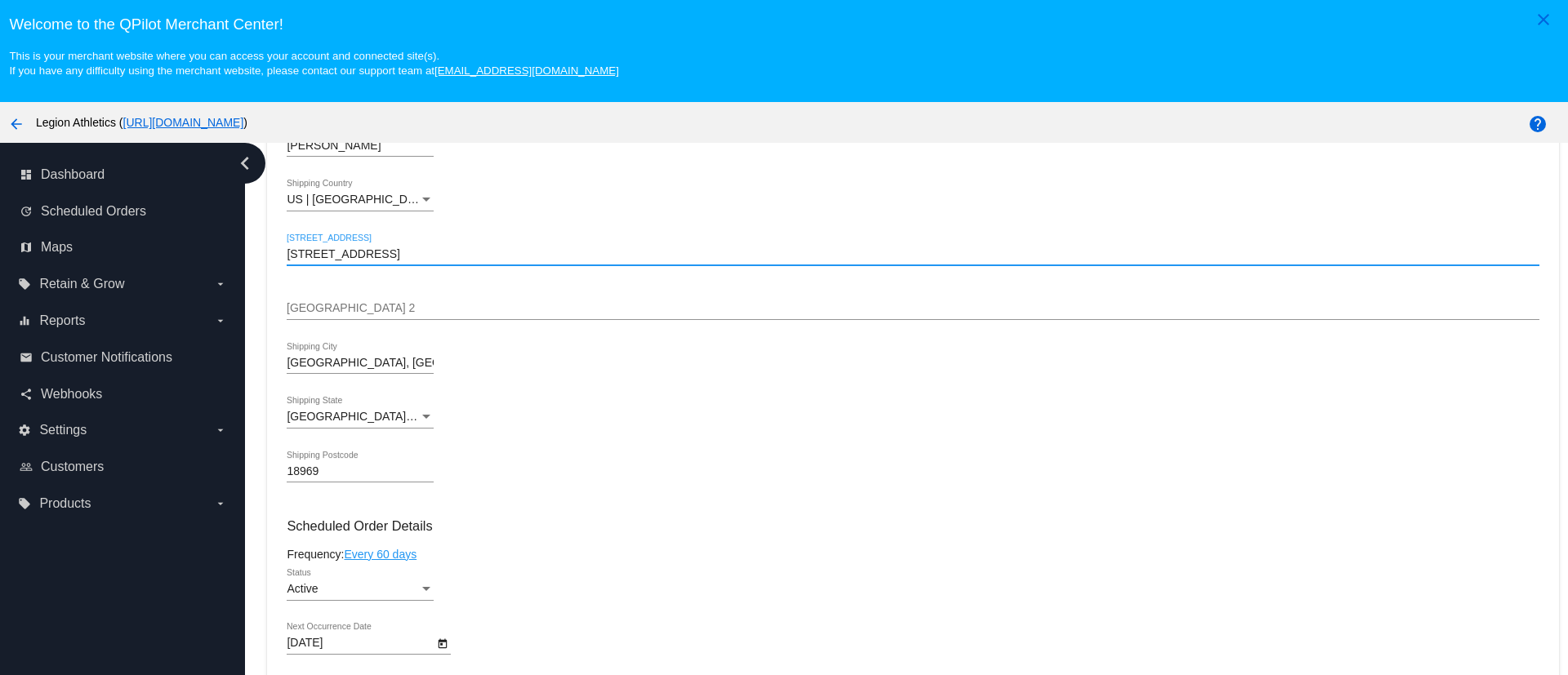
type input "1100 Hillcroft Way"
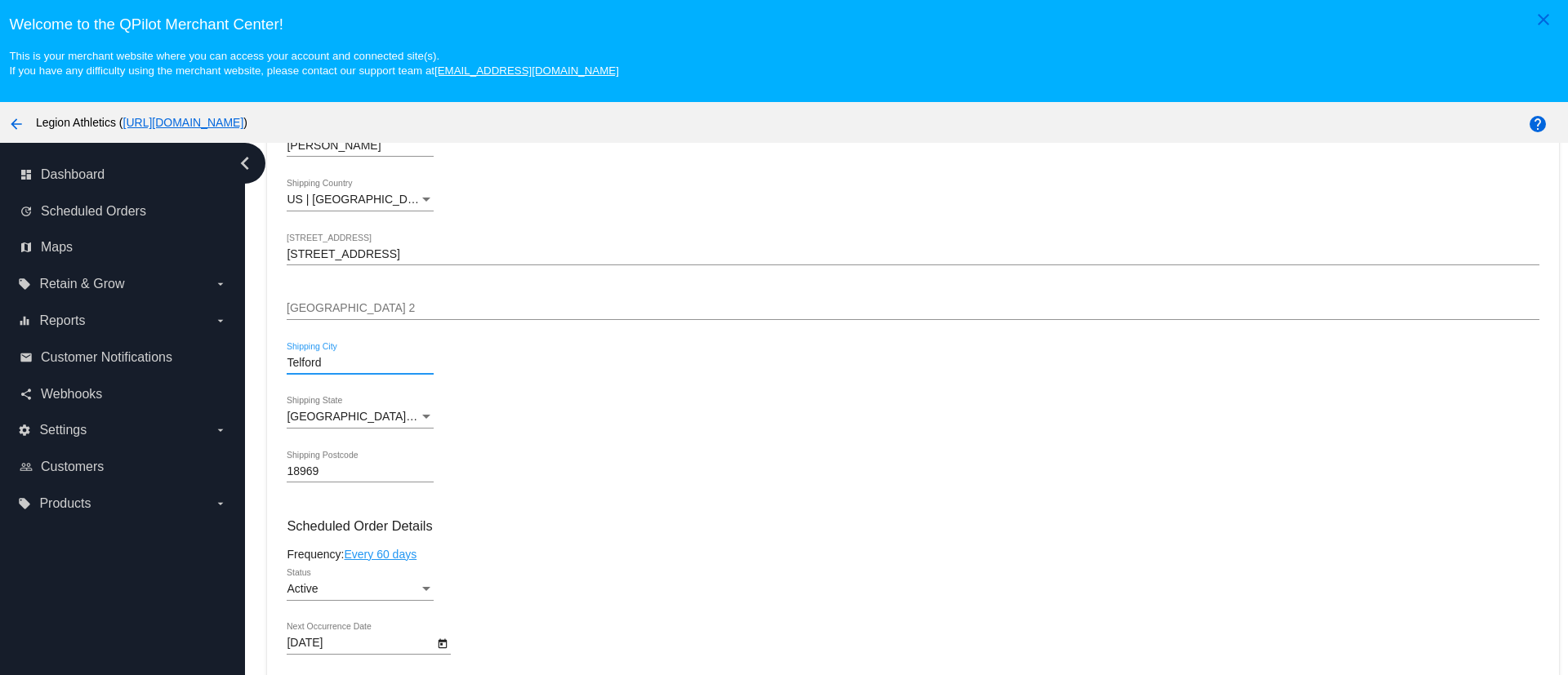
type input "Telford"
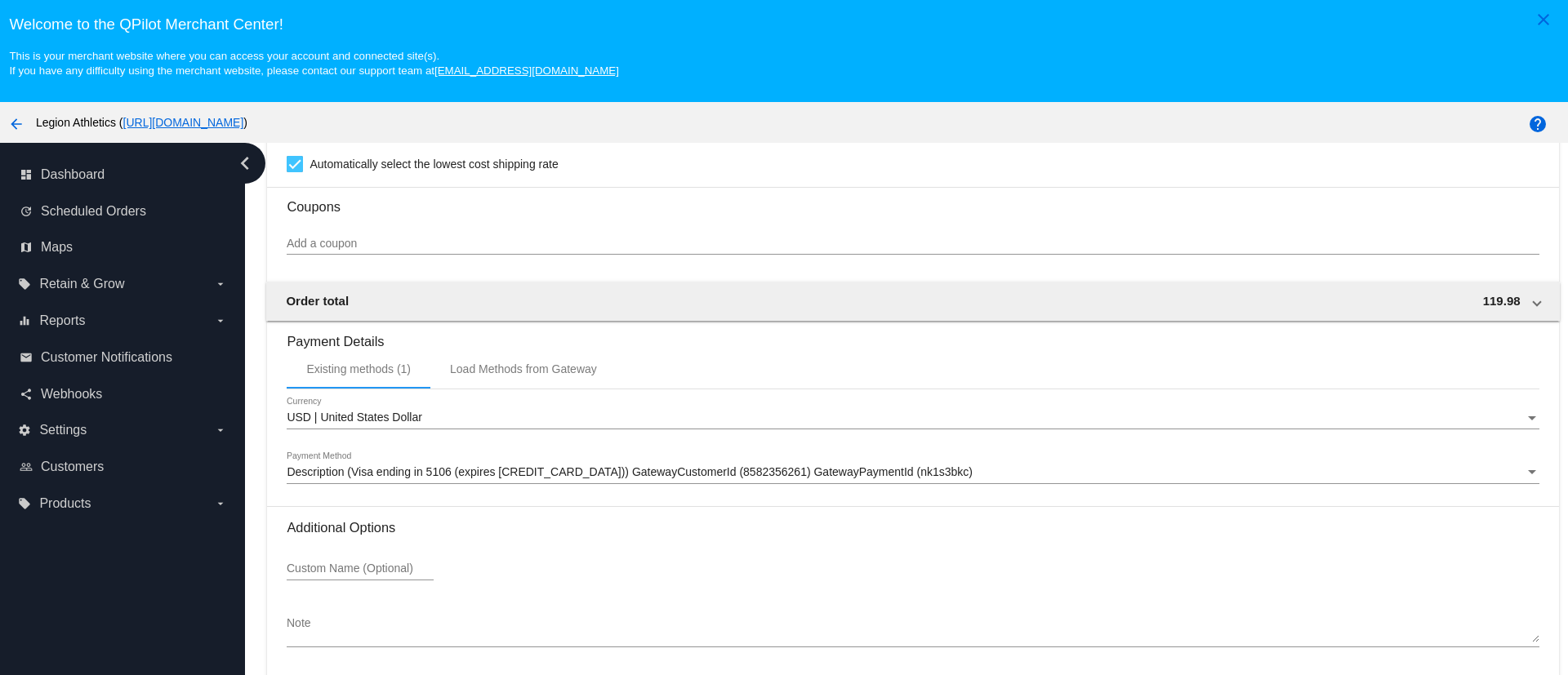
scroll to position [102, 0]
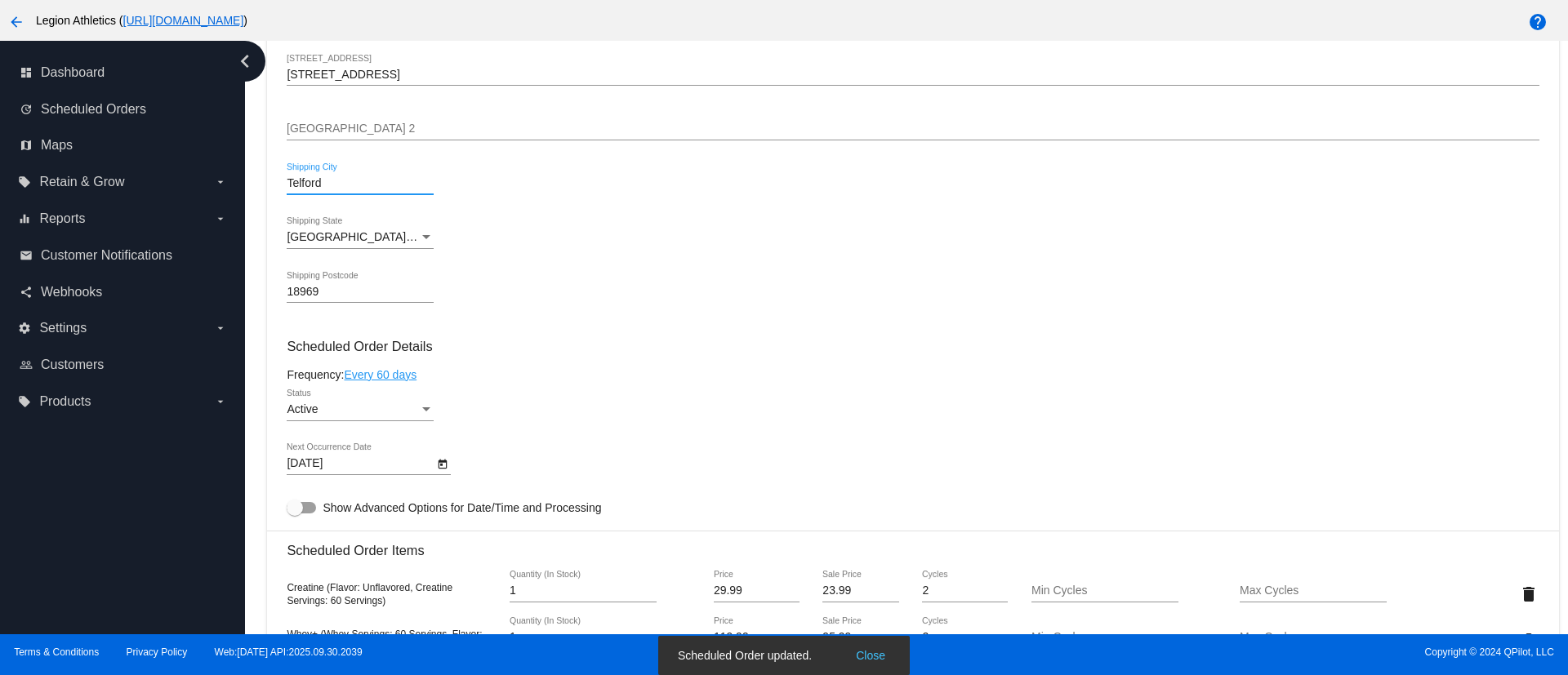
scroll to position [615, 0]
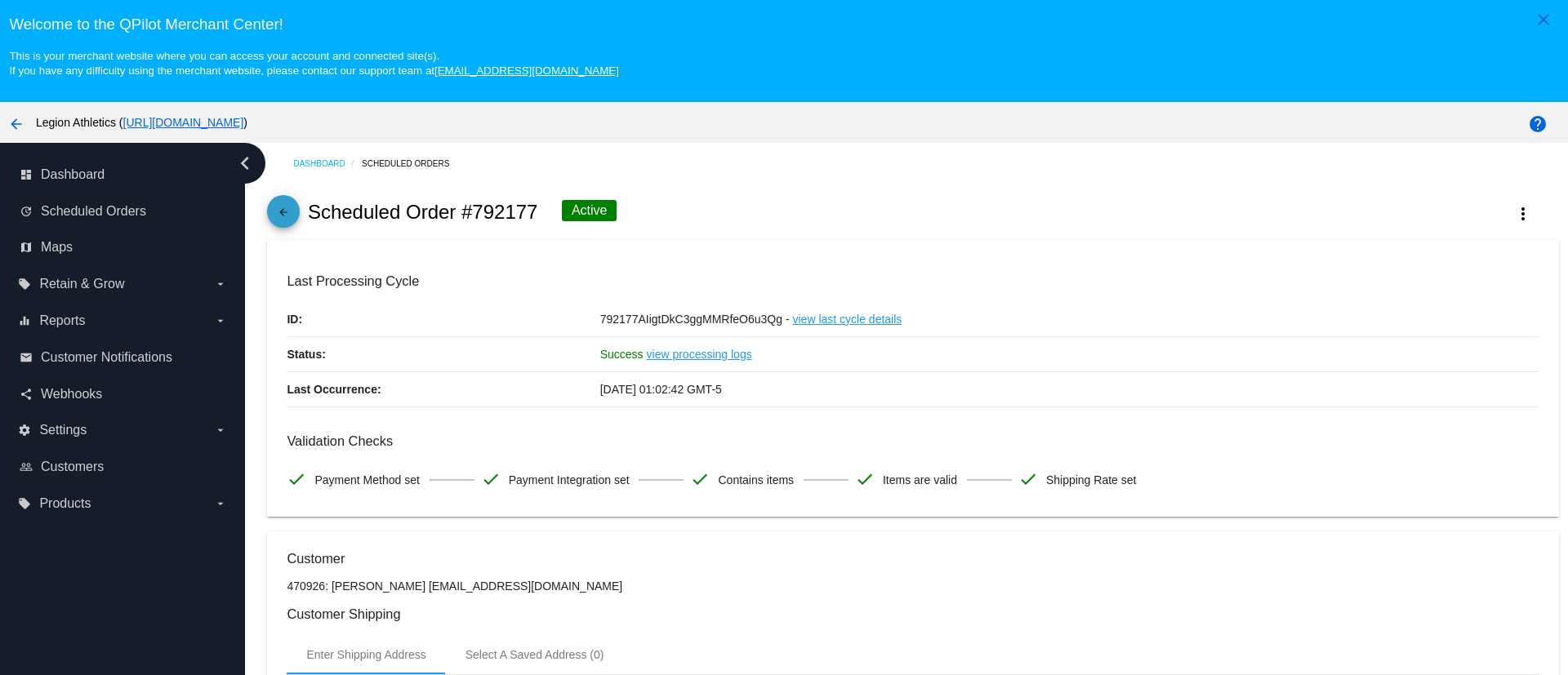
click at [287, 222] on mat-icon "arrow_back" at bounding box center [283, 216] width 20 height 20
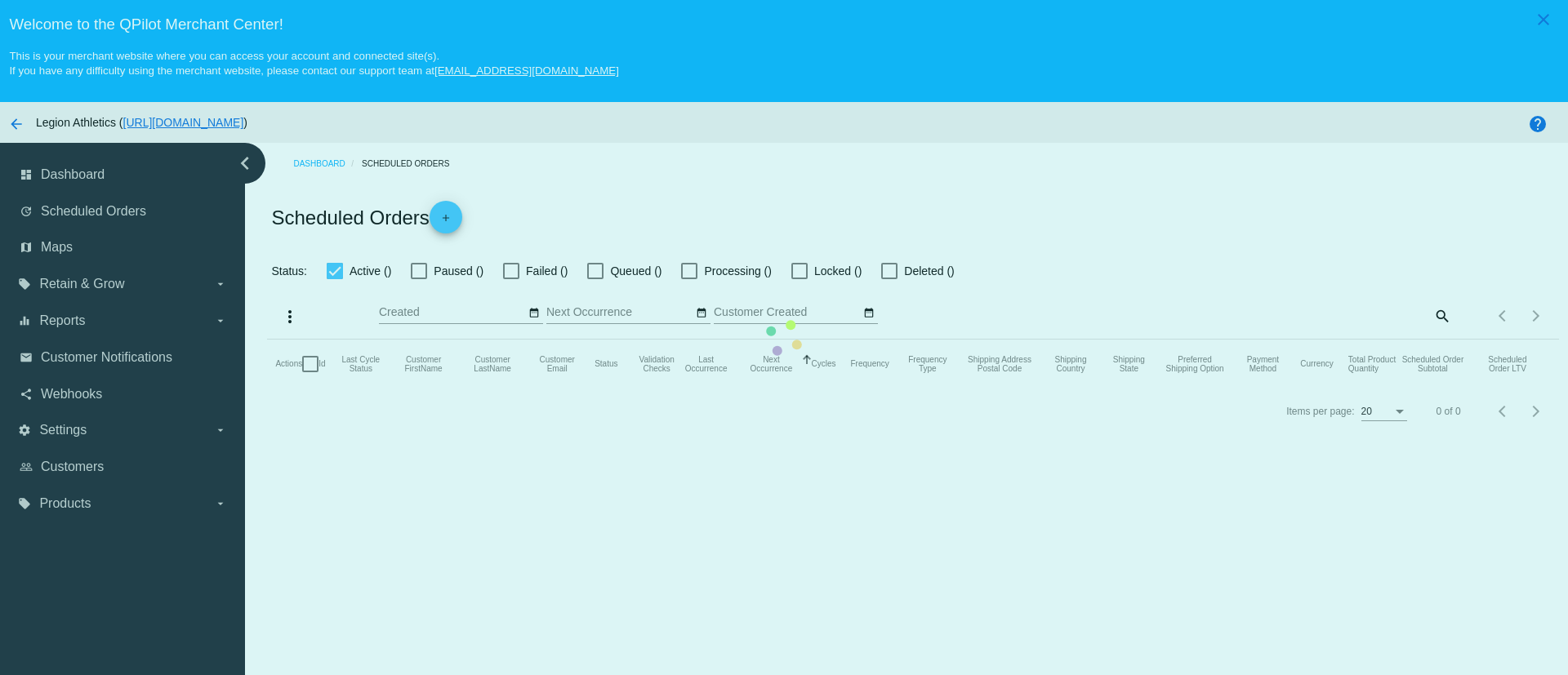
checkbox input "true"
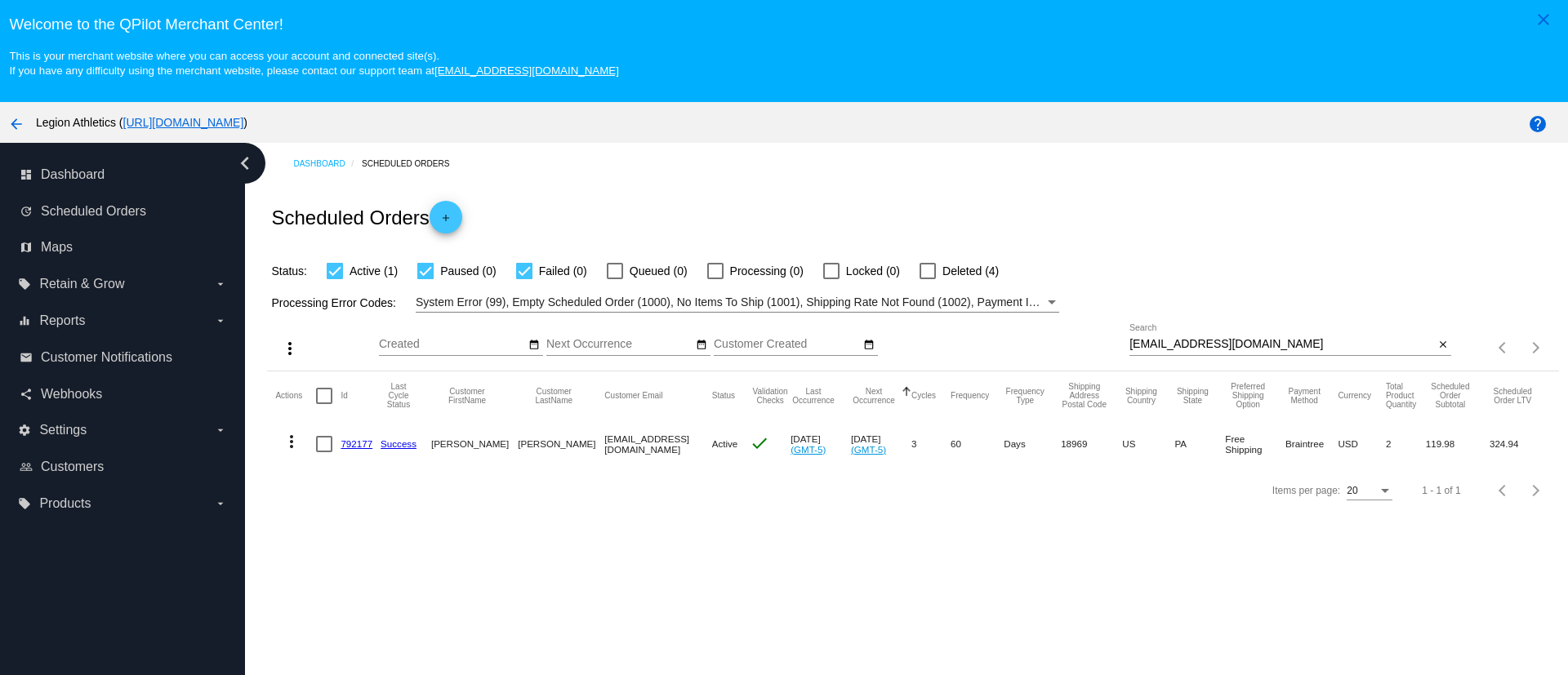
click at [361, 444] on link "792177" at bounding box center [356, 443] width 32 height 10
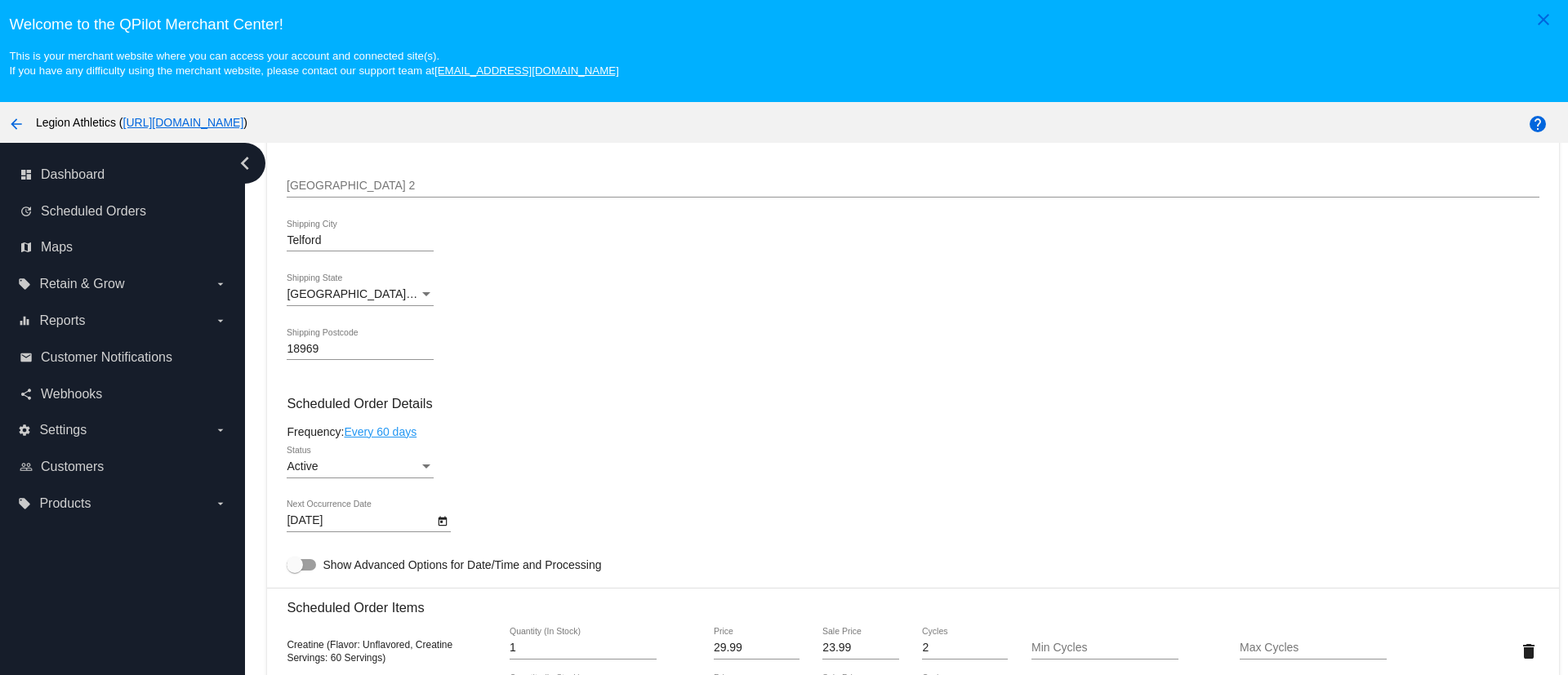
scroll to position [490, 0]
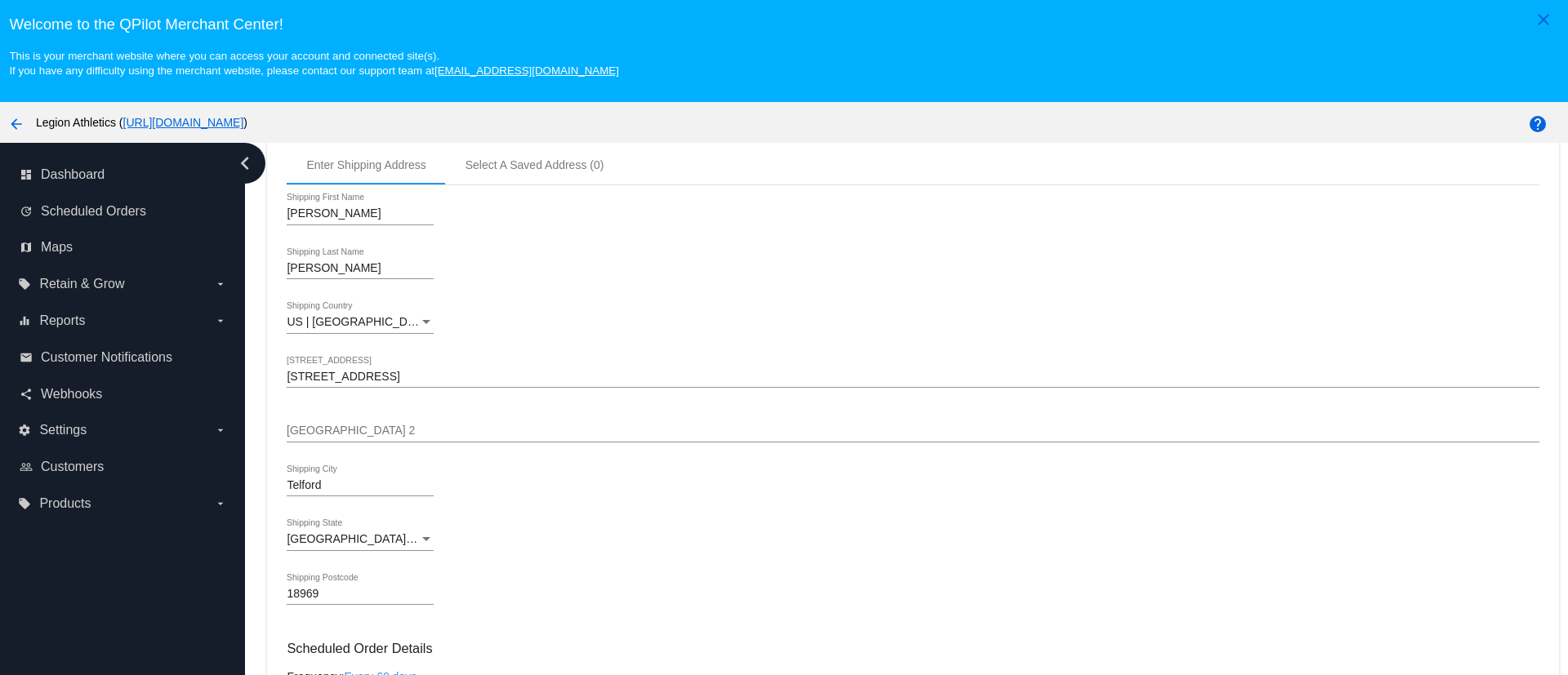
click at [377, 367] on div "1100 Hillcroft Way Shipping Street 1" at bounding box center [912, 372] width 1252 height 32
click at [351, 376] on input "1100 Hillcroft Way" at bounding box center [912, 377] width 1252 height 13
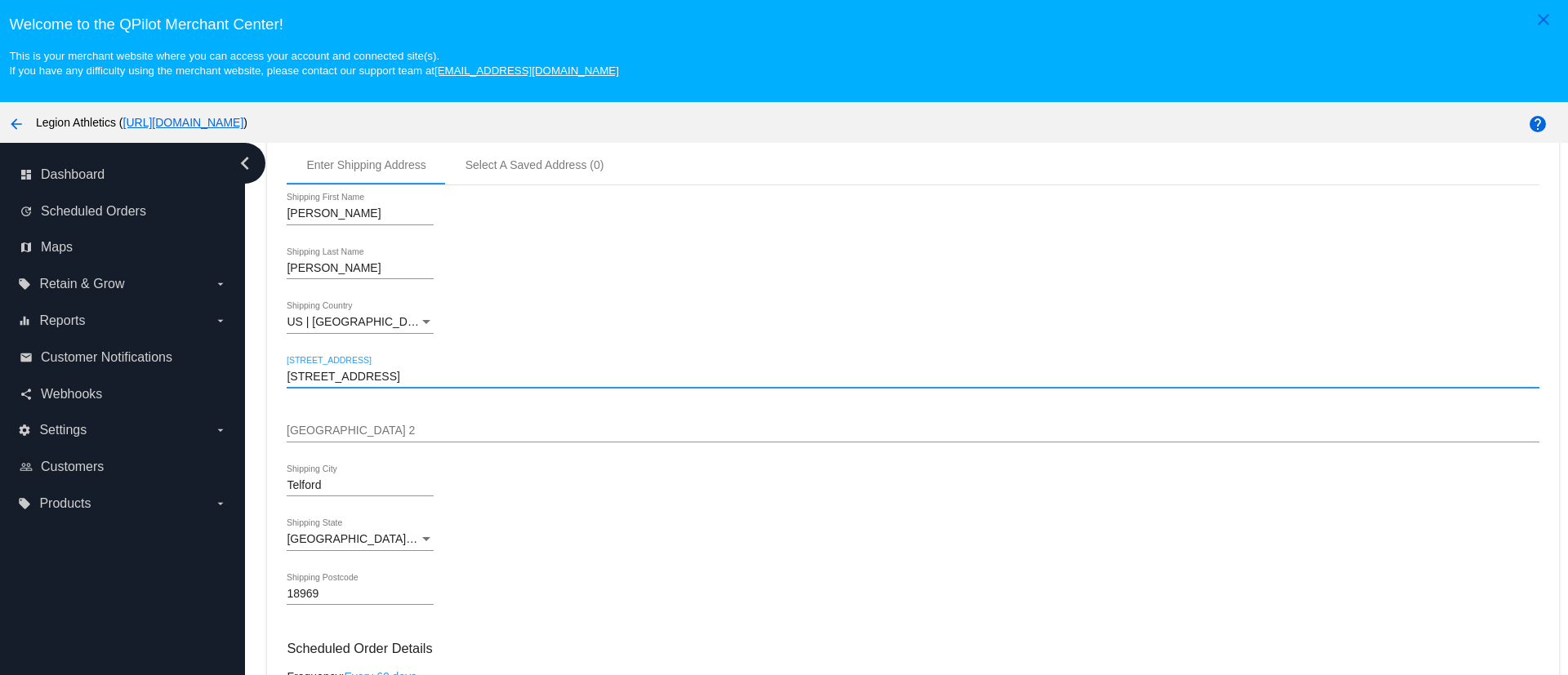
click at [351, 376] on input "1100 Hillcroft Way" at bounding box center [912, 377] width 1252 height 13
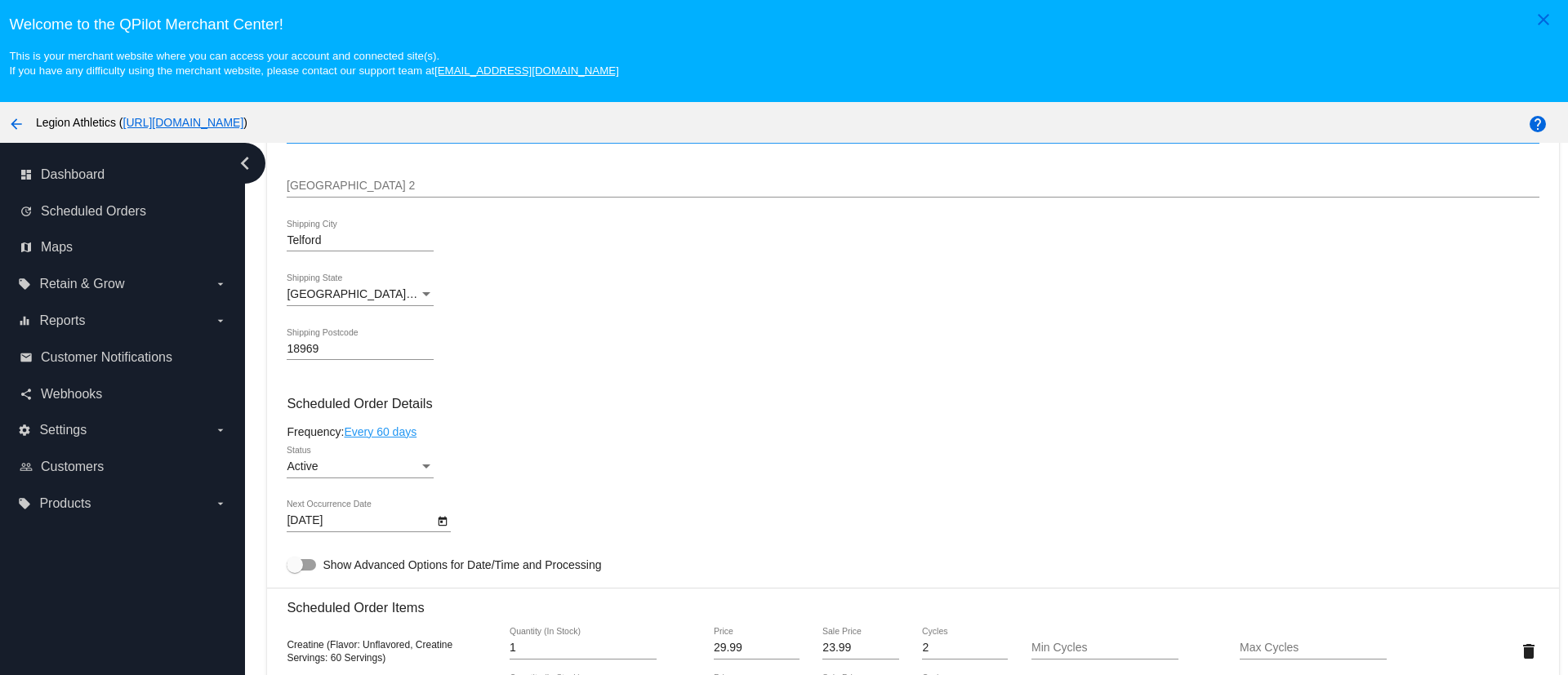
click at [338, 242] on mat-card "Customer 470926: Matthew Leinhauser mlein34@gmail.com Customer Shipping Enter S…" at bounding box center [912, 636] width 1291 height 1678
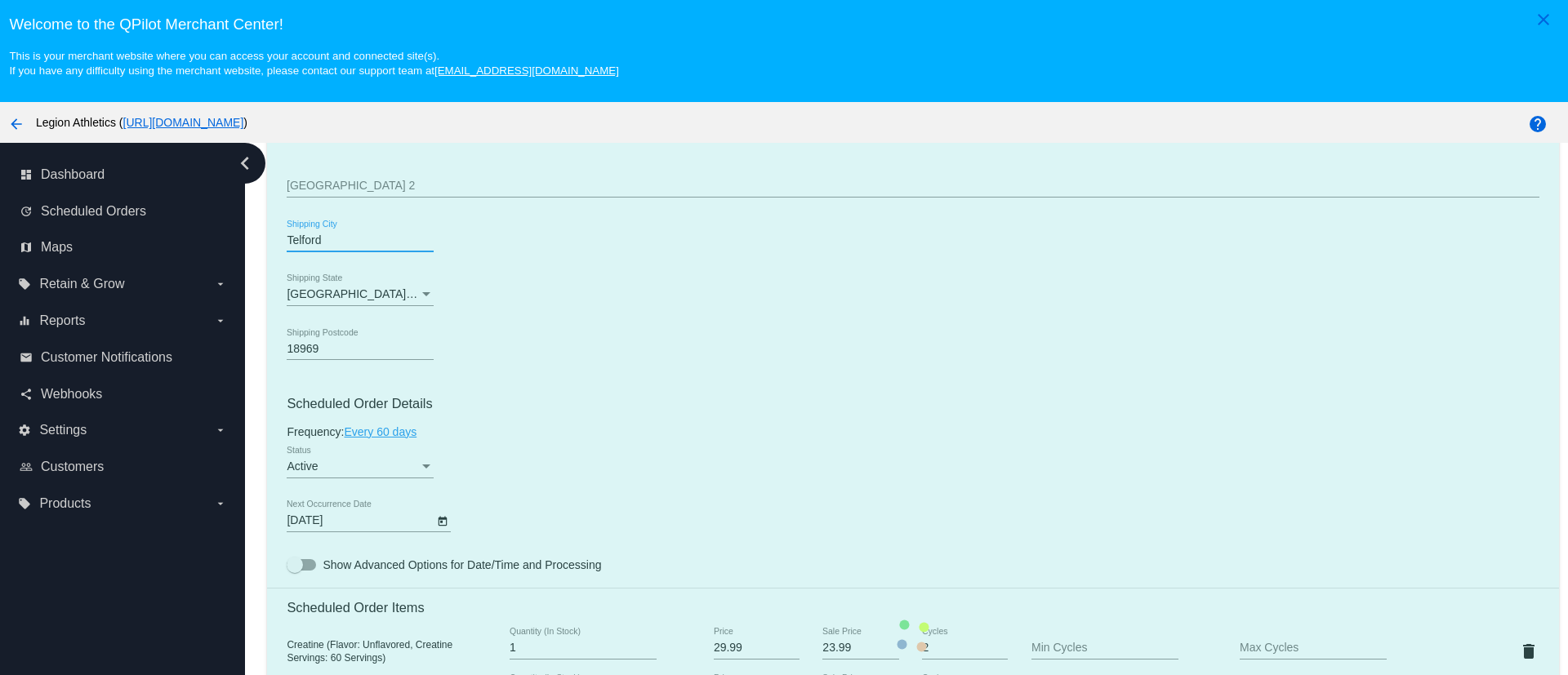
click at [338, 242] on mat-card "Customer 470926: Matthew Leinhauser mlein34@gmail.com Customer Shipping Enter S…" at bounding box center [912, 636] width 1291 height 1678
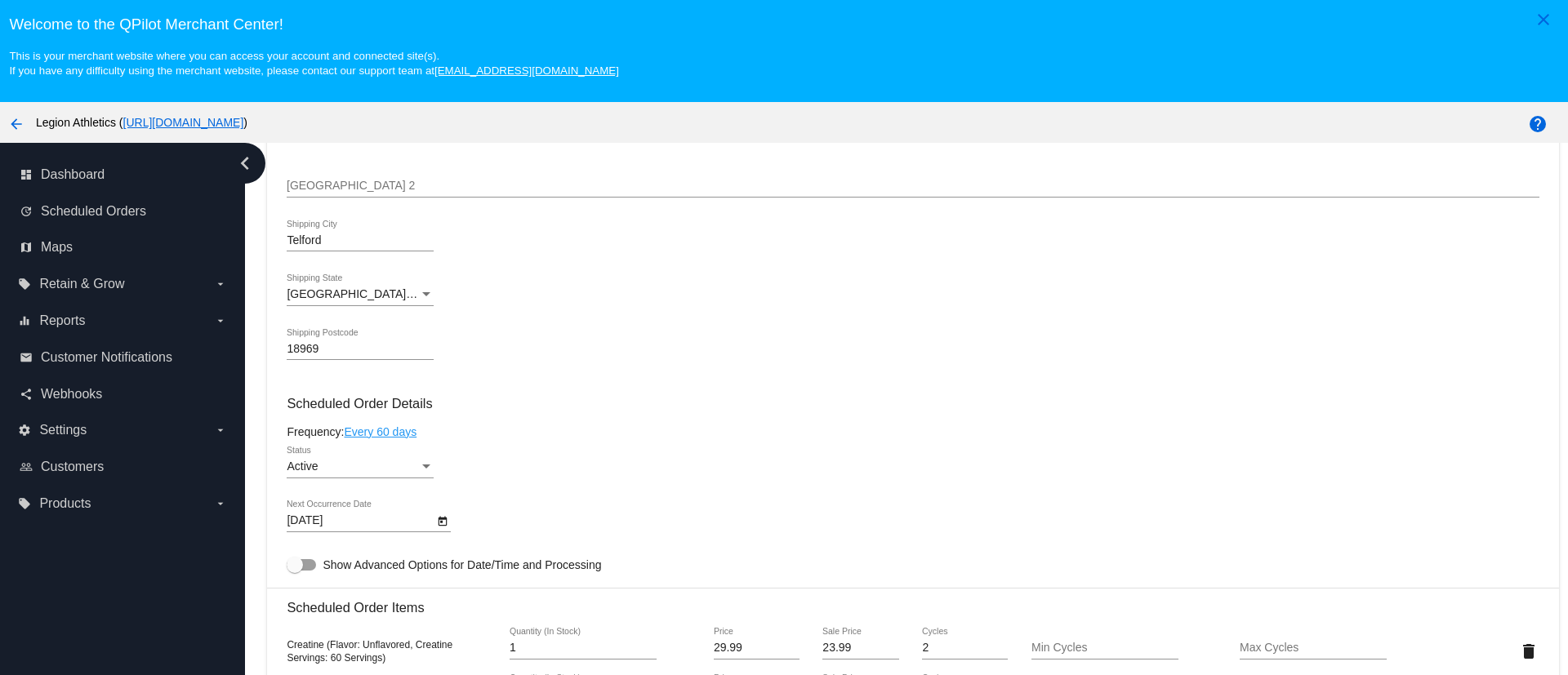
click at [337, 239] on input "Telford" at bounding box center [360, 240] width 147 height 13
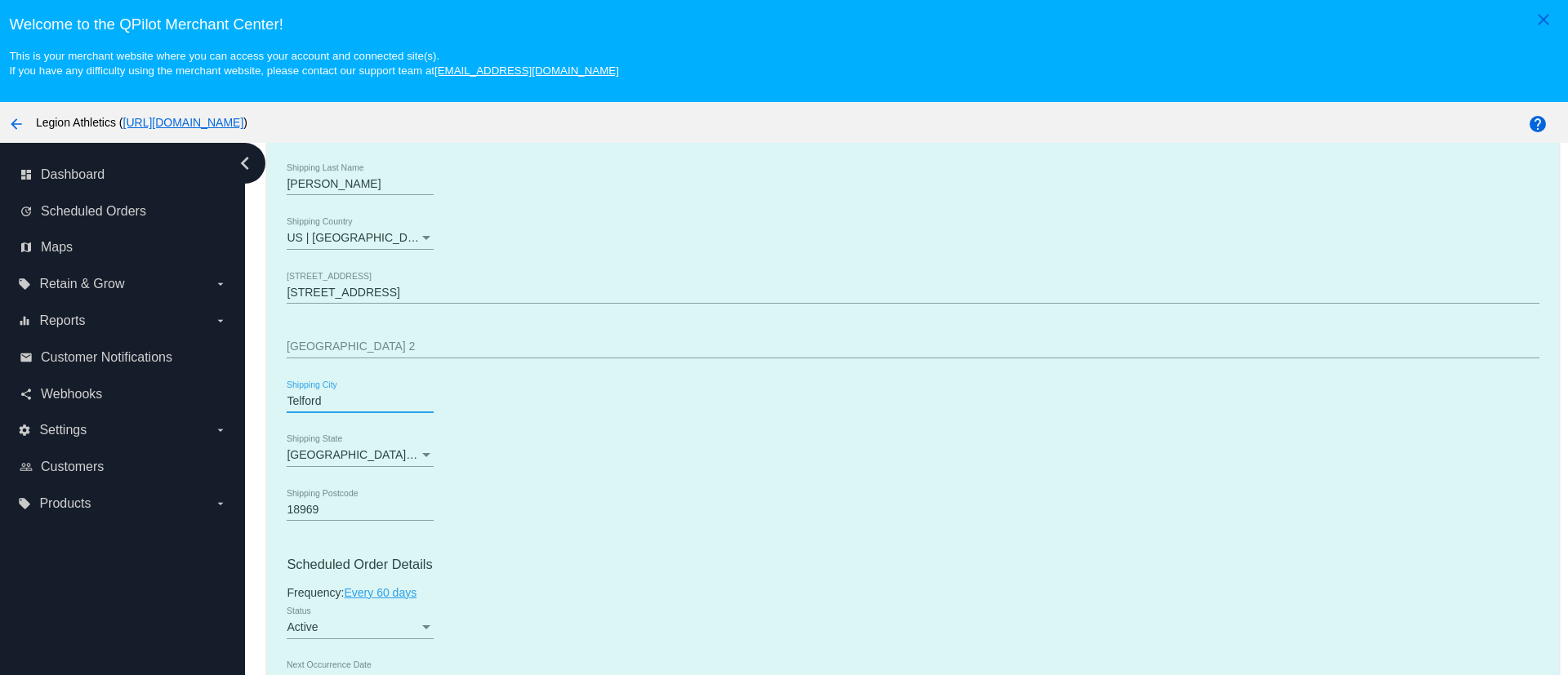
scroll to position [612, 0]
